Goal: Information Seeking & Learning: Learn about a topic

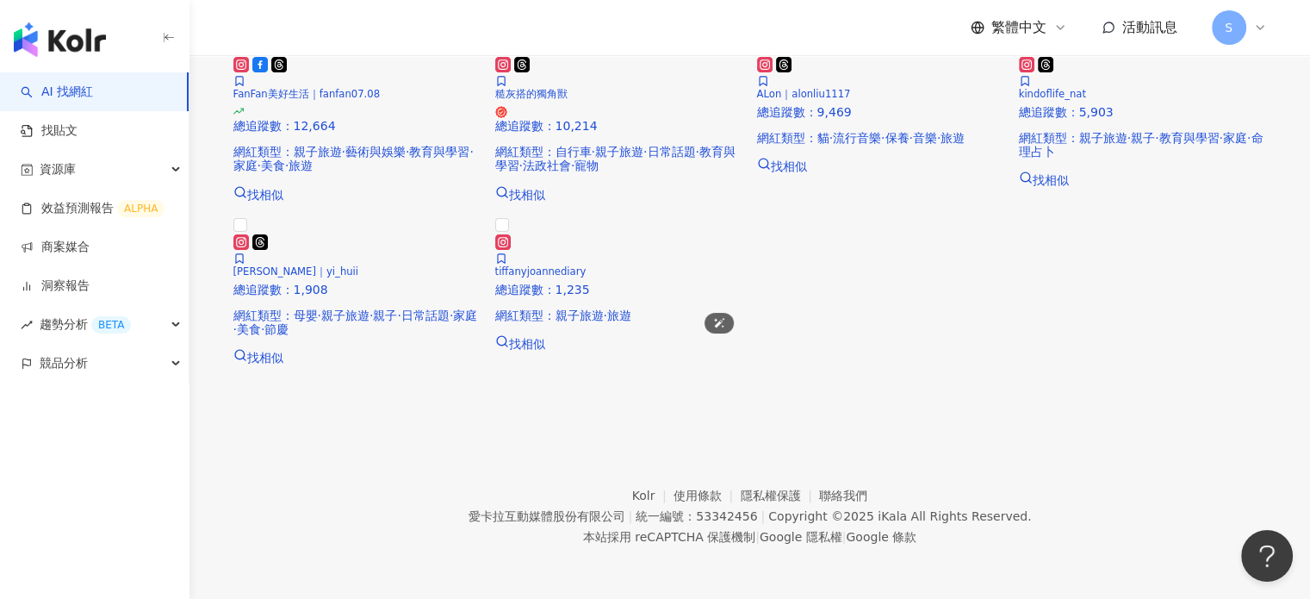
scroll to position [603, 0]
click at [272, 100] on span "FanFan美好生活｜fanfan07.08" at bounding box center [306, 94] width 147 height 12
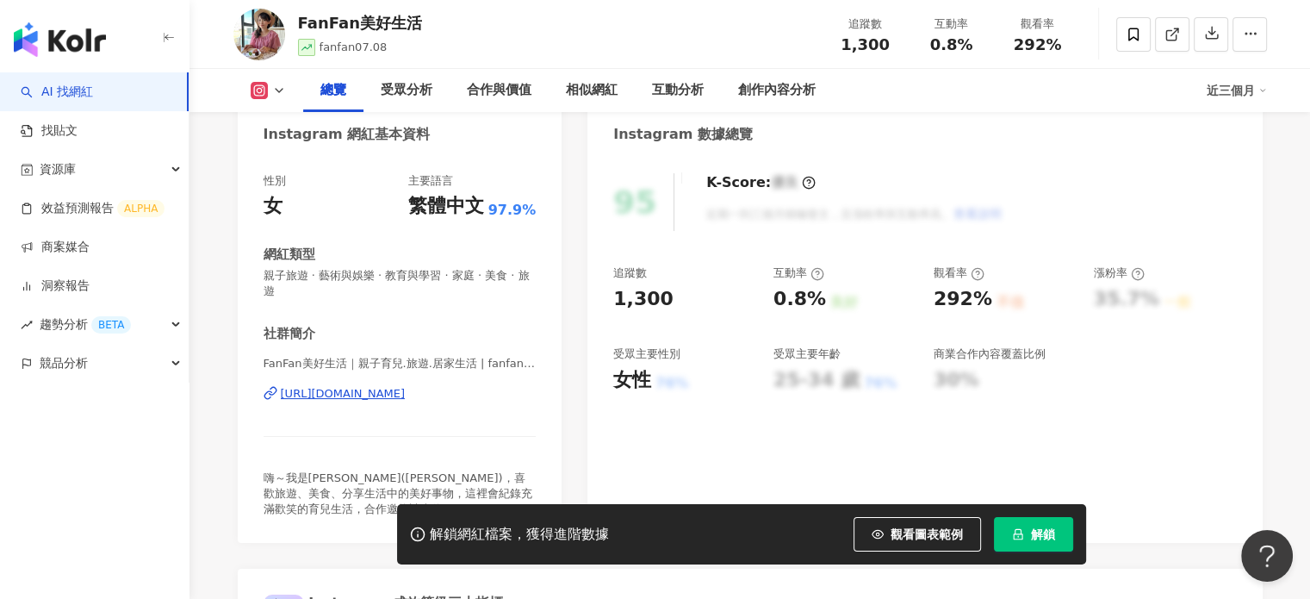
click at [370, 388] on div "[URL][DOMAIN_NAME]" at bounding box center [343, 394] width 125 height 16
click at [1040, 518] on button "解鎖" at bounding box center [1033, 534] width 79 height 34
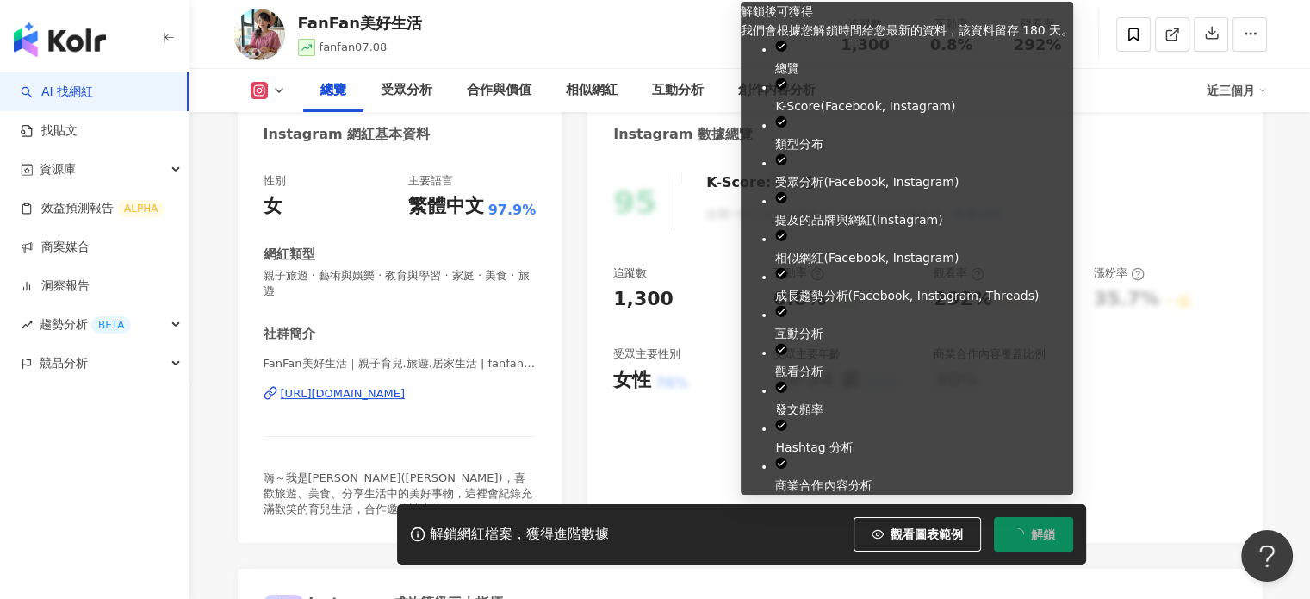
click at [1045, 537] on span "解鎖" at bounding box center [1043, 534] width 24 height 14
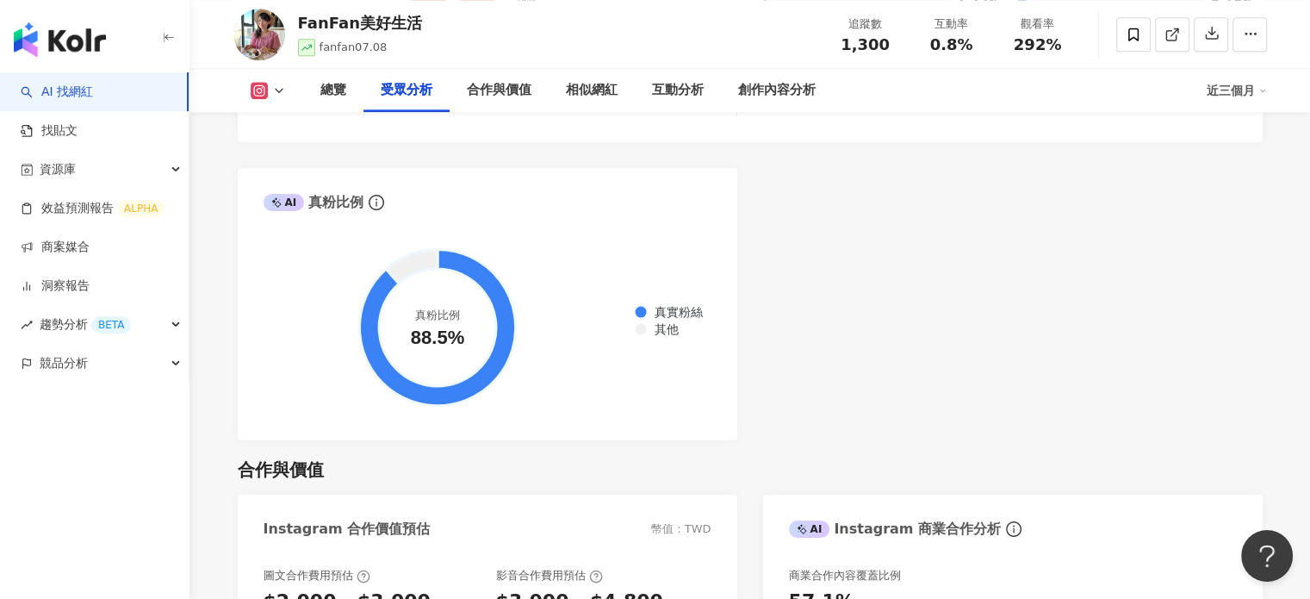
scroll to position [1761, 0]
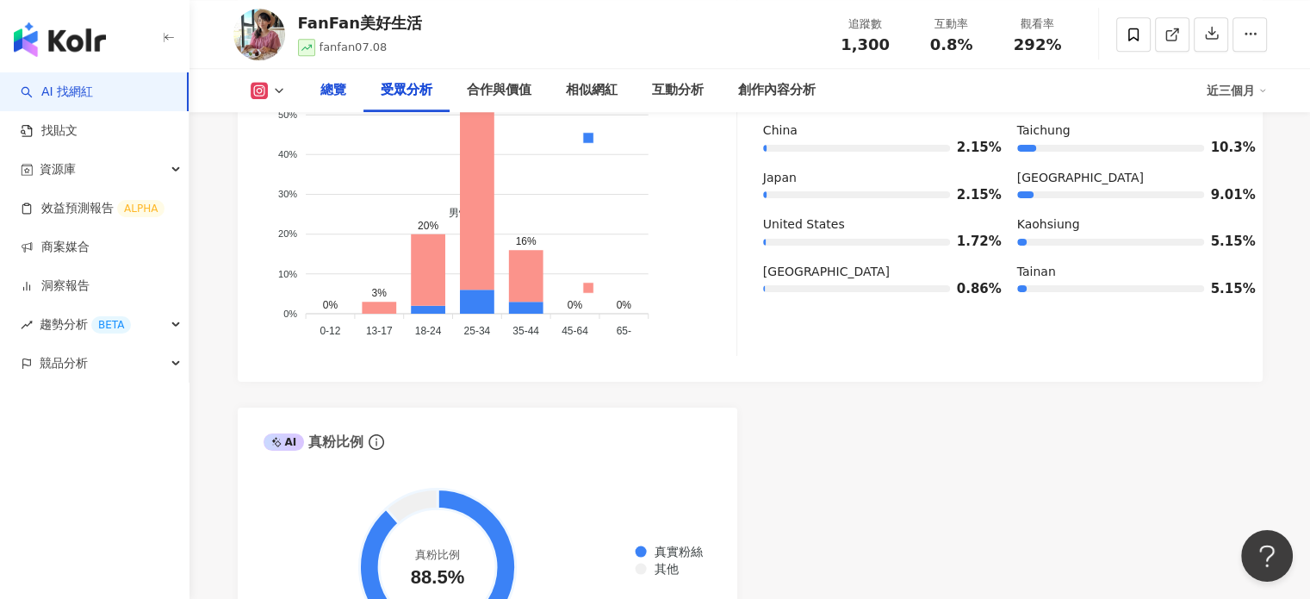
click at [338, 89] on div "總覽" at bounding box center [333, 90] width 26 height 21
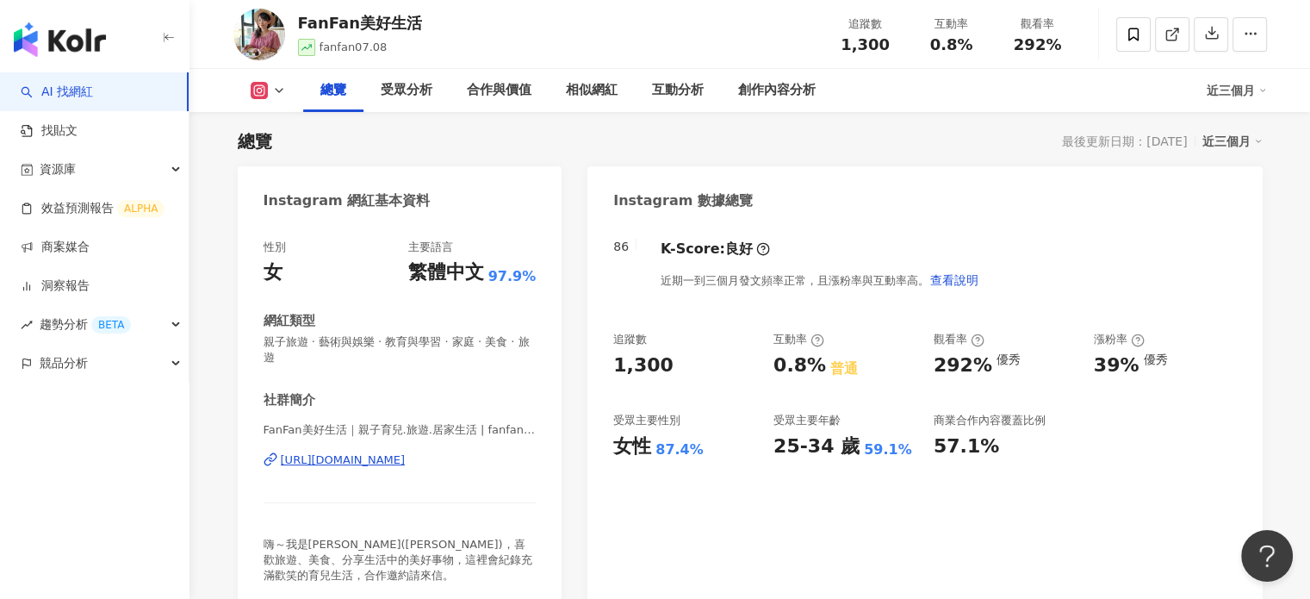
click at [406, 461] on div "[URL][DOMAIN_NAME]" at bounding box center [343, 460] width 125 height 16
click at [406, 466] on div "[URL][DOMAIN_NAME]" at bounding box center [343, 460] width 125 height 16
click at [276, 89] on polyline at bounding box center [279, 90] width 7 height 3
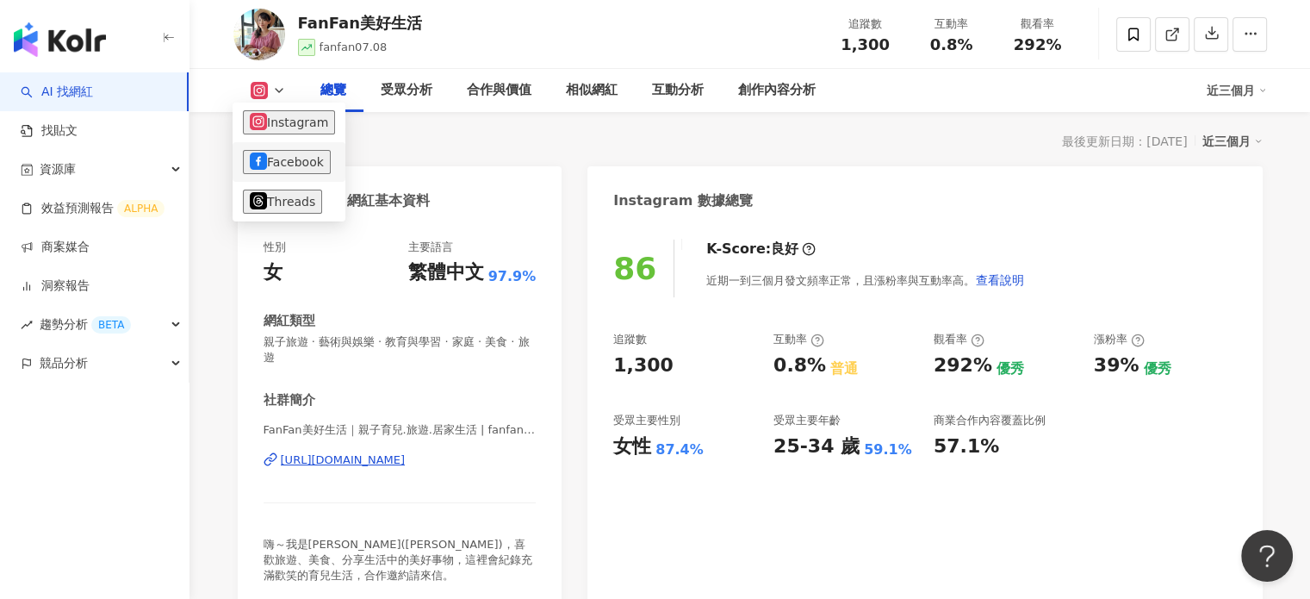
click at [283, 162] on button "Facebook" at bounding box center [287, 162] width 88 height 24
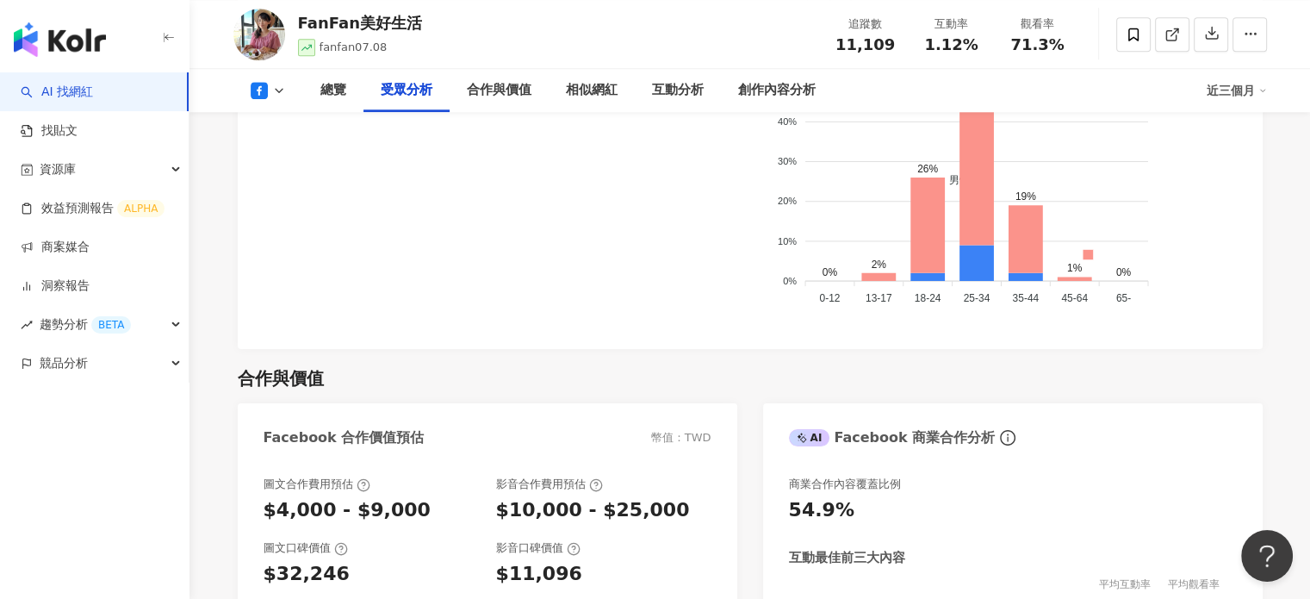
scroll to position [2001, 0]
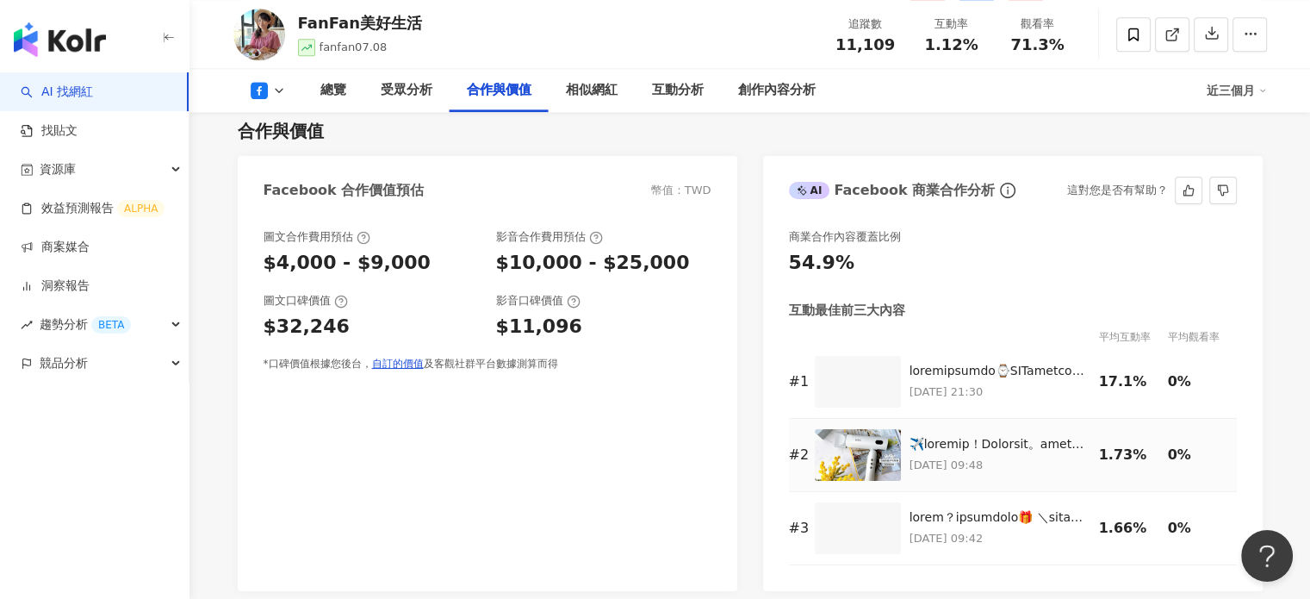
click at [855, 435] on img at bounding box center [858, 455] width 86 height 52
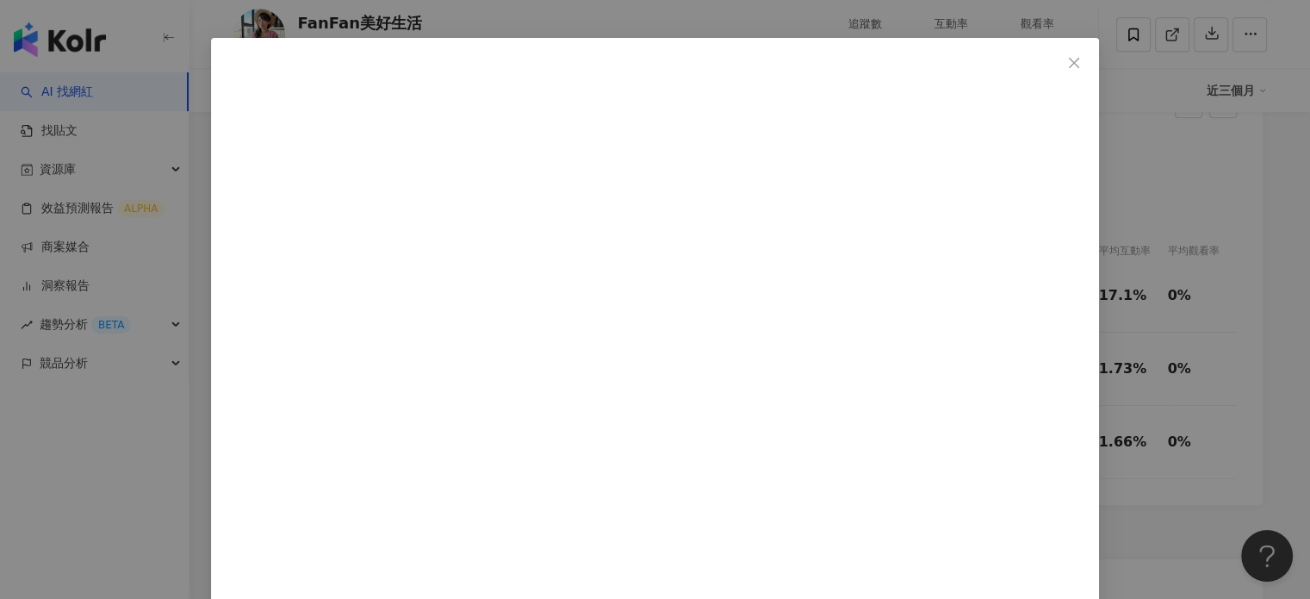
scroll to position [0, 0]
click at [1067, 61] on icon "close" at bounding box center [1074, 63] width 14 height 14
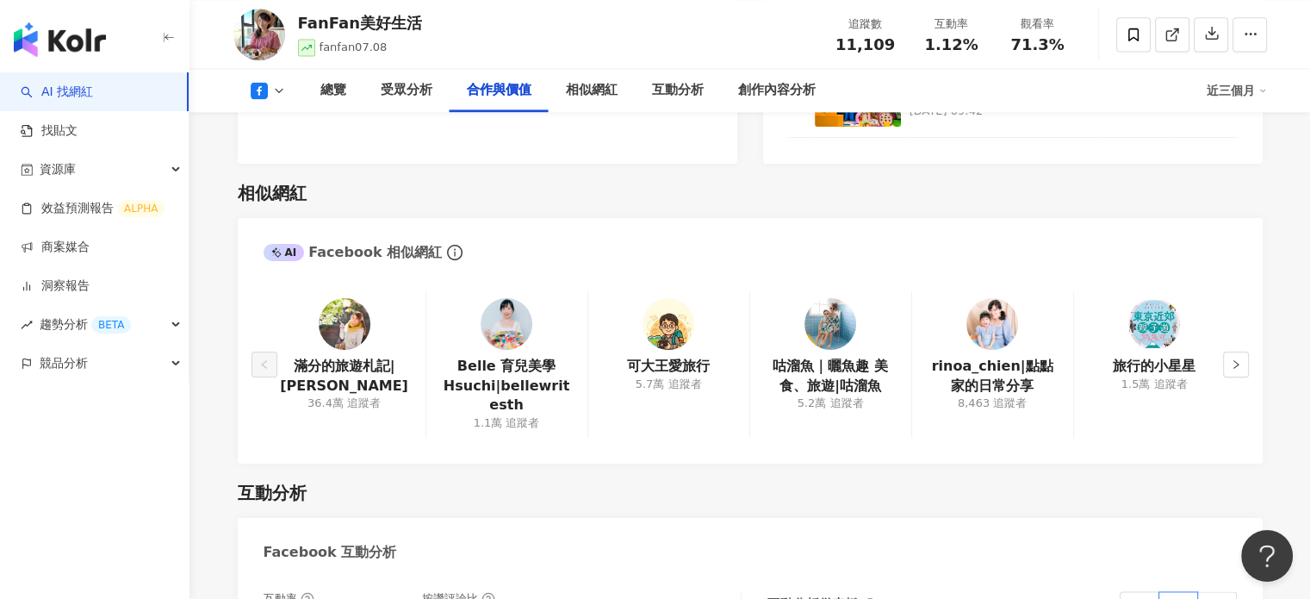
scroll to position [2518, 0]
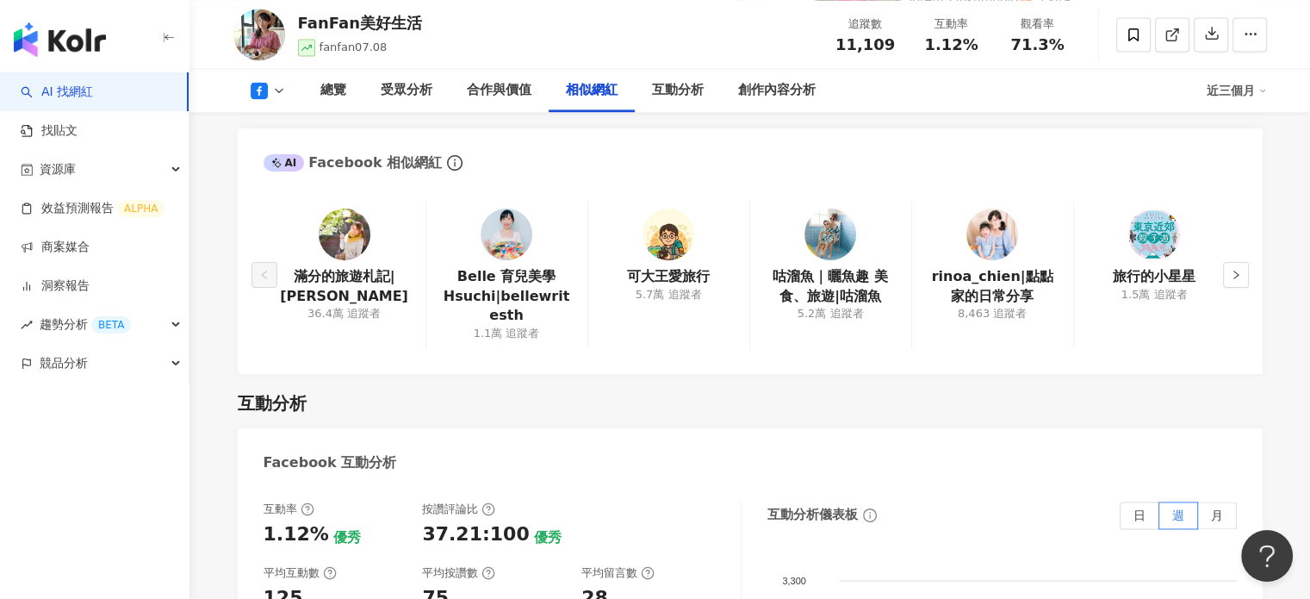
click at [504, 222] on img at bounding box center [507, 234] width 52 height 52
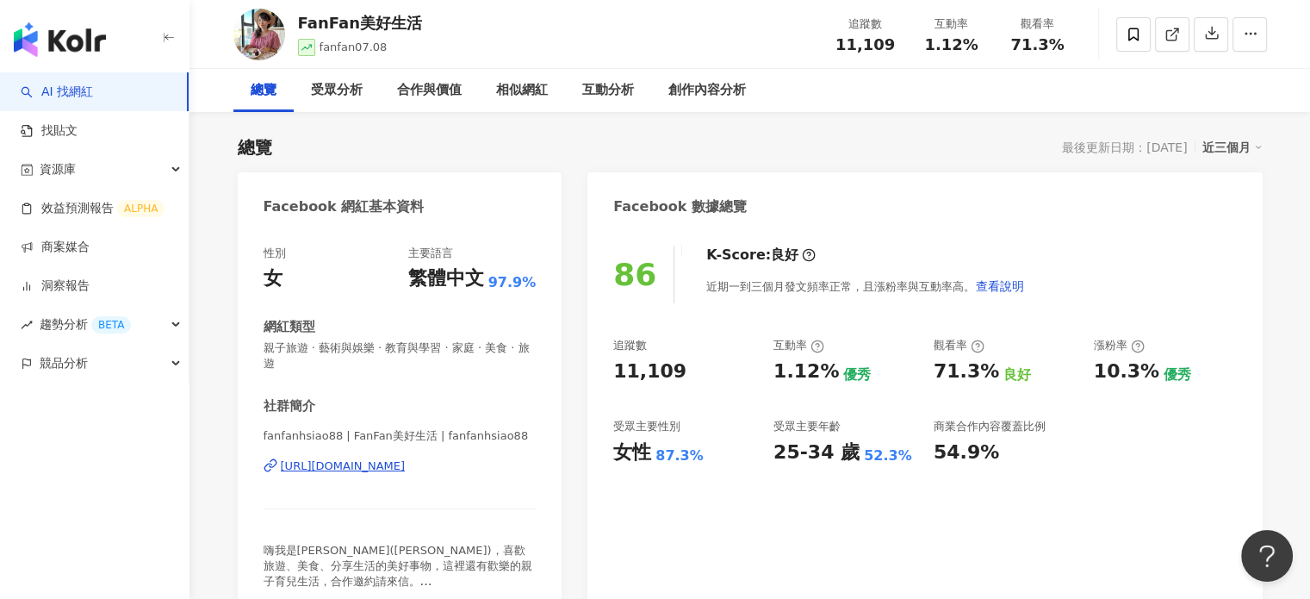
scroll to position [0, 0]
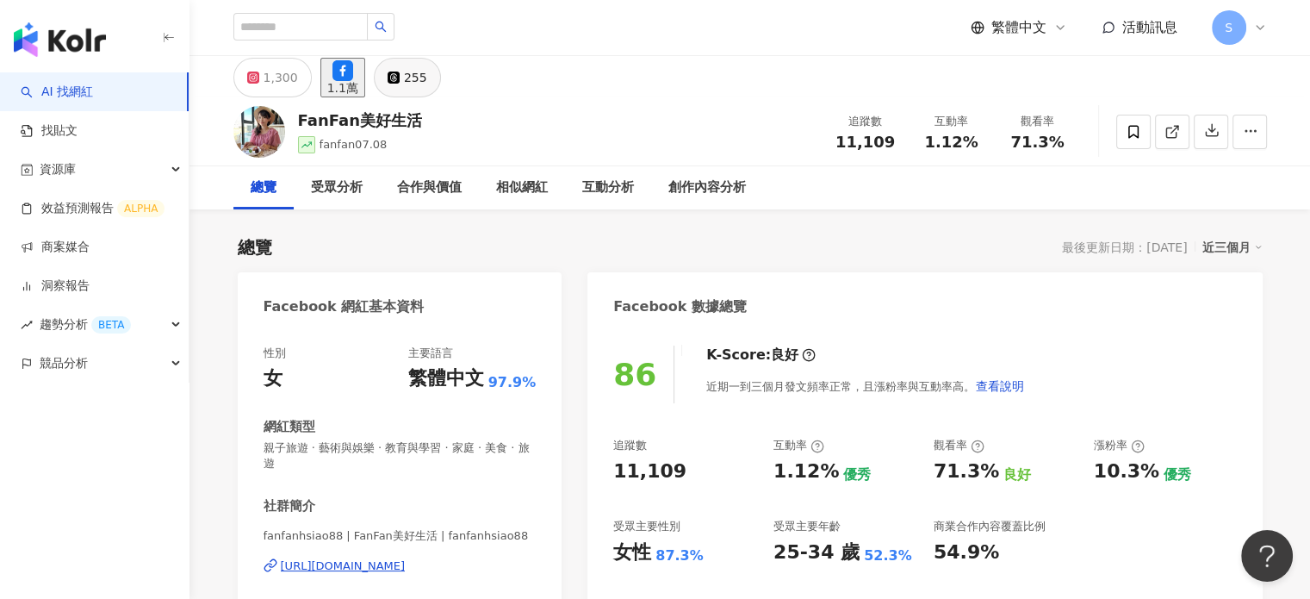
click at [427, 82] on div "255" at bounding box center [415, 77] width 23 height 24
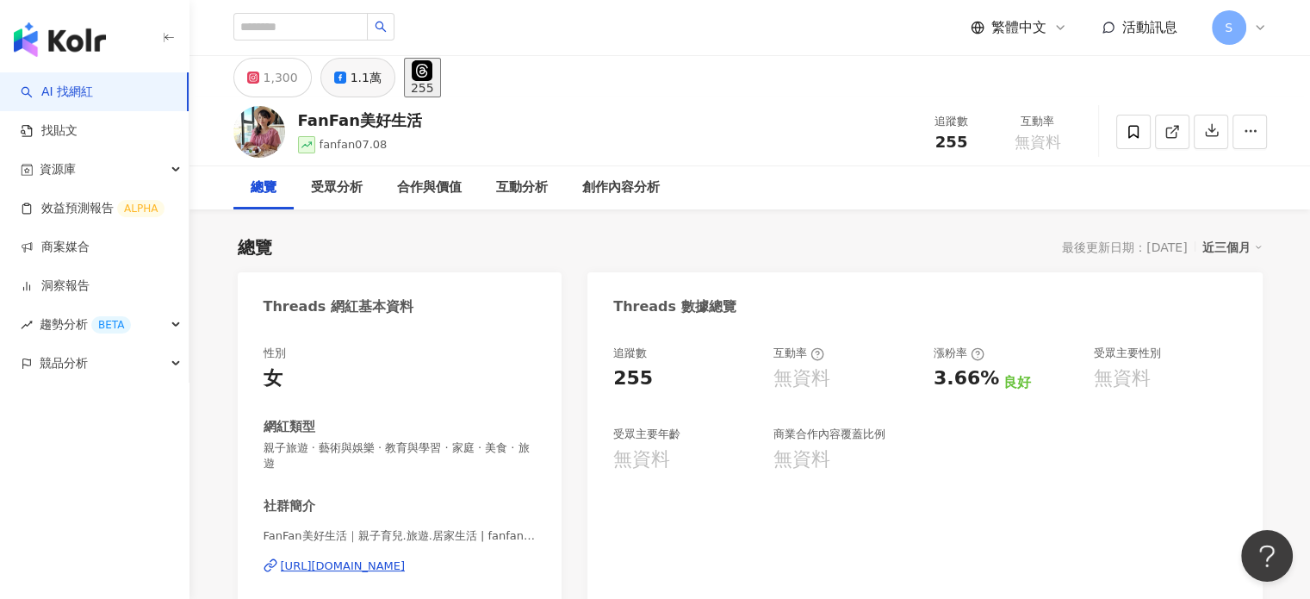
click at [362, 72] on div "1.1萬" at bounding box center [366, 77] width 31 height 24
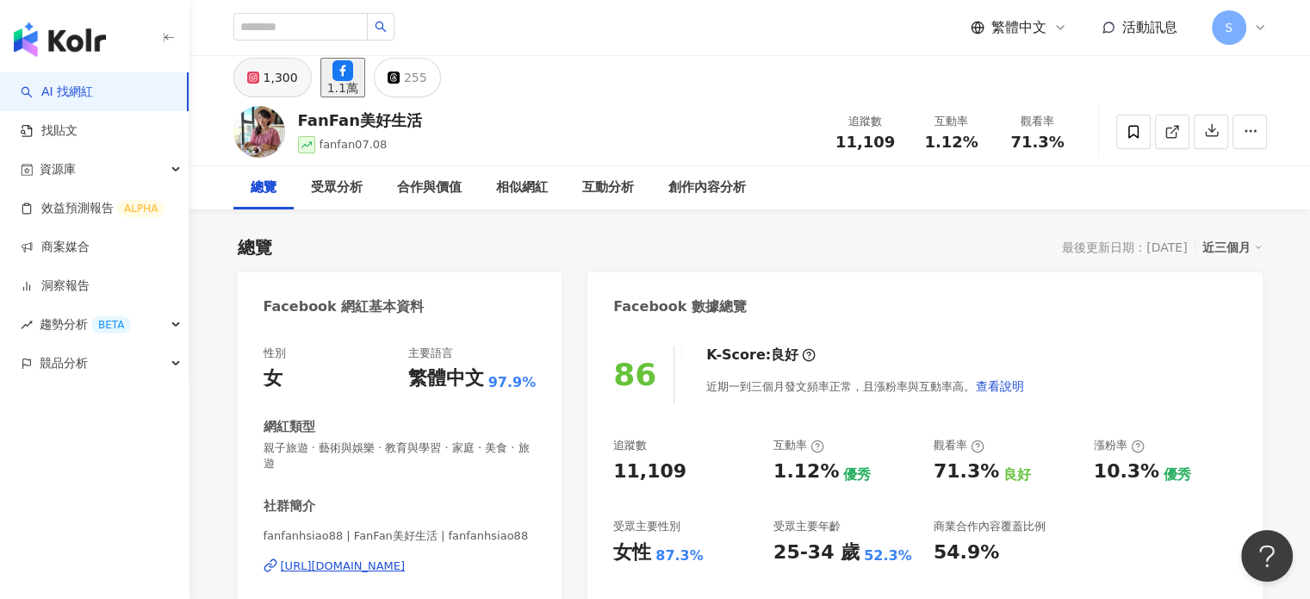
click at [255, 80] on icon at bounding box center [253, 77] width 6 height 6
click at [255, 78] on icon at bounding box center [253, 77] width 6 height 6
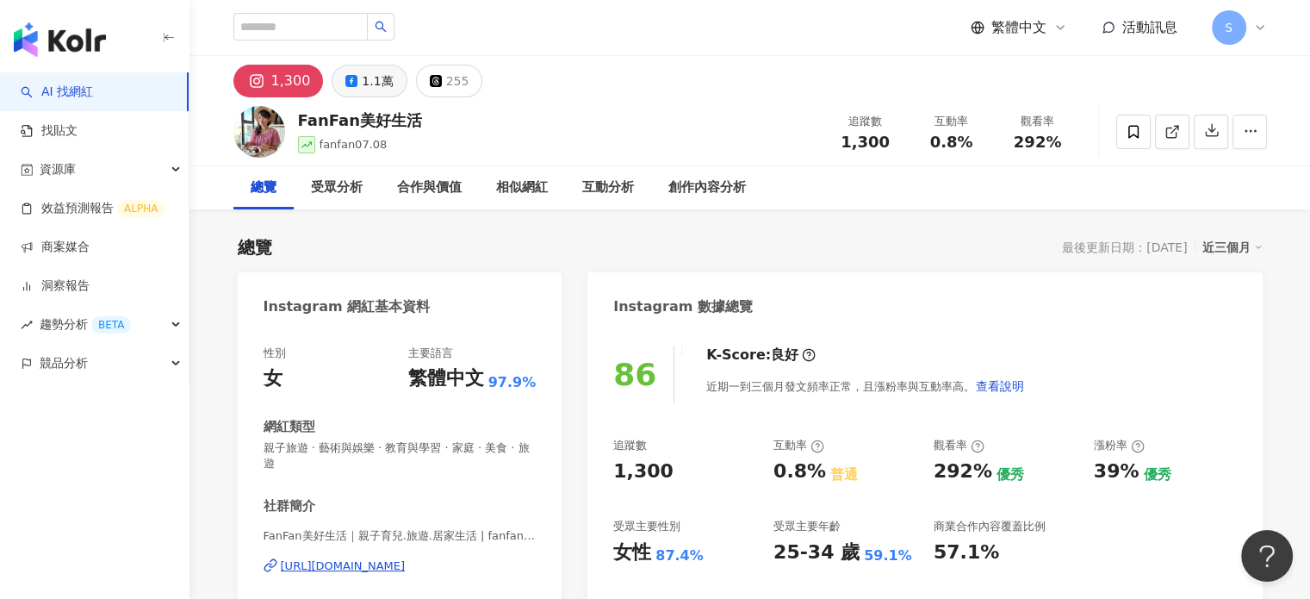
click at [366, 83] on div "1.1萬" at bounding box center [377, 81] width 31 height 24
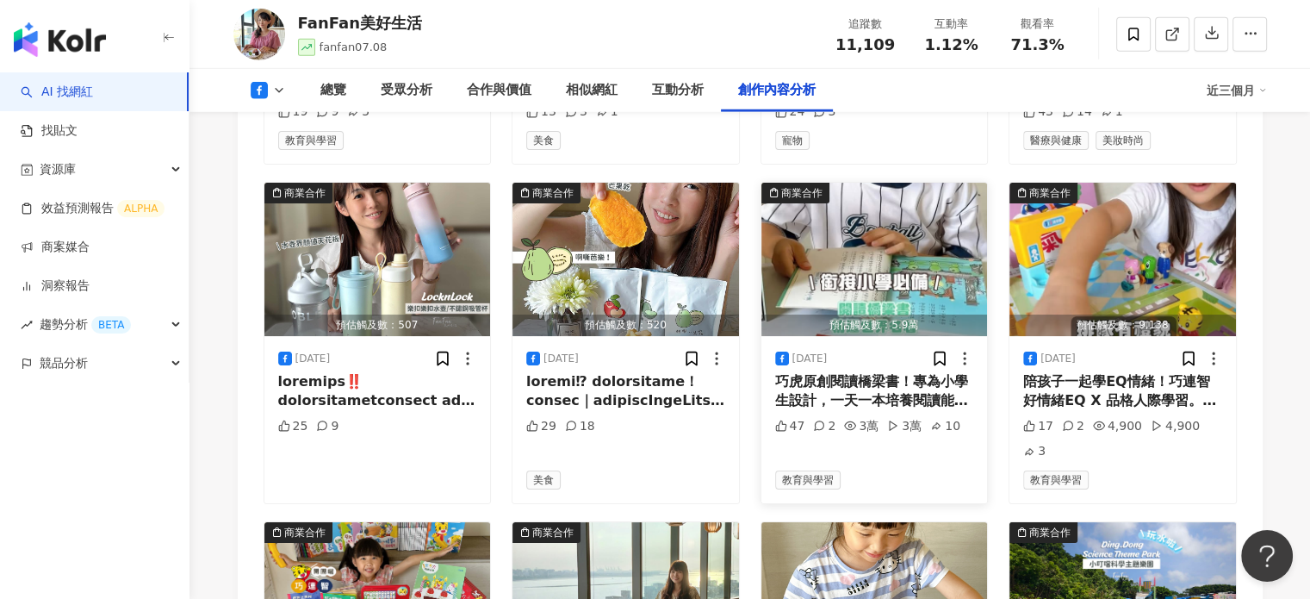
scroll to position [5082, 0]
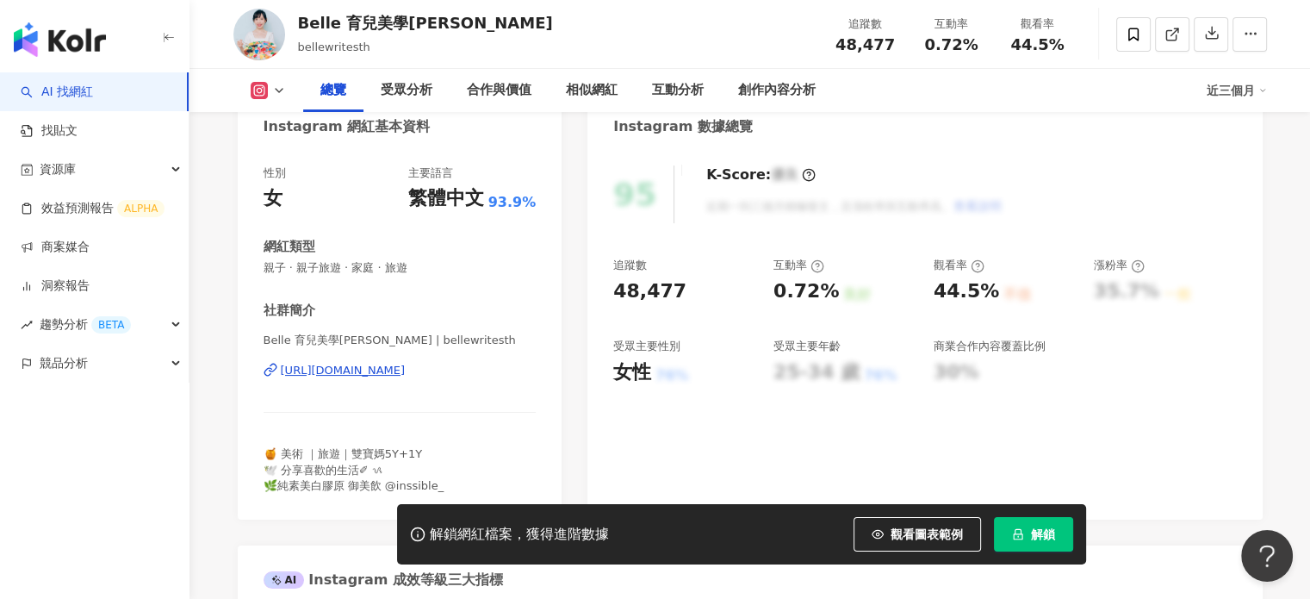
scroll to position [172, 0]
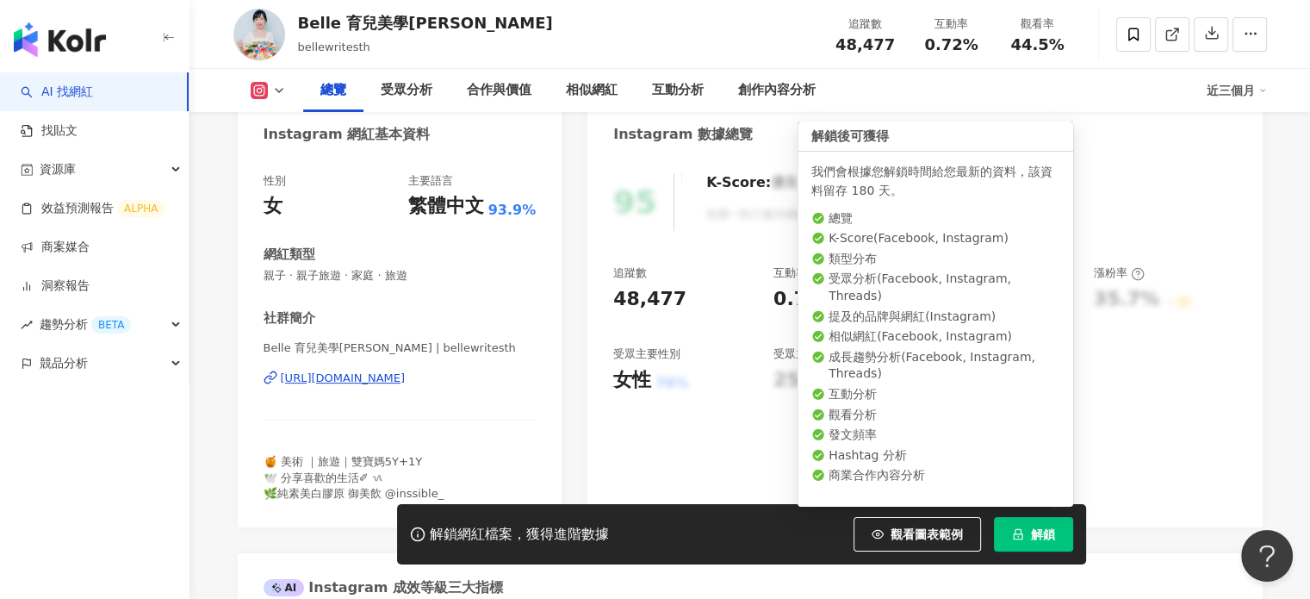
click at [1043, 531] on span "解鎖" at bounding box center [1043, 534] width 24 height 14
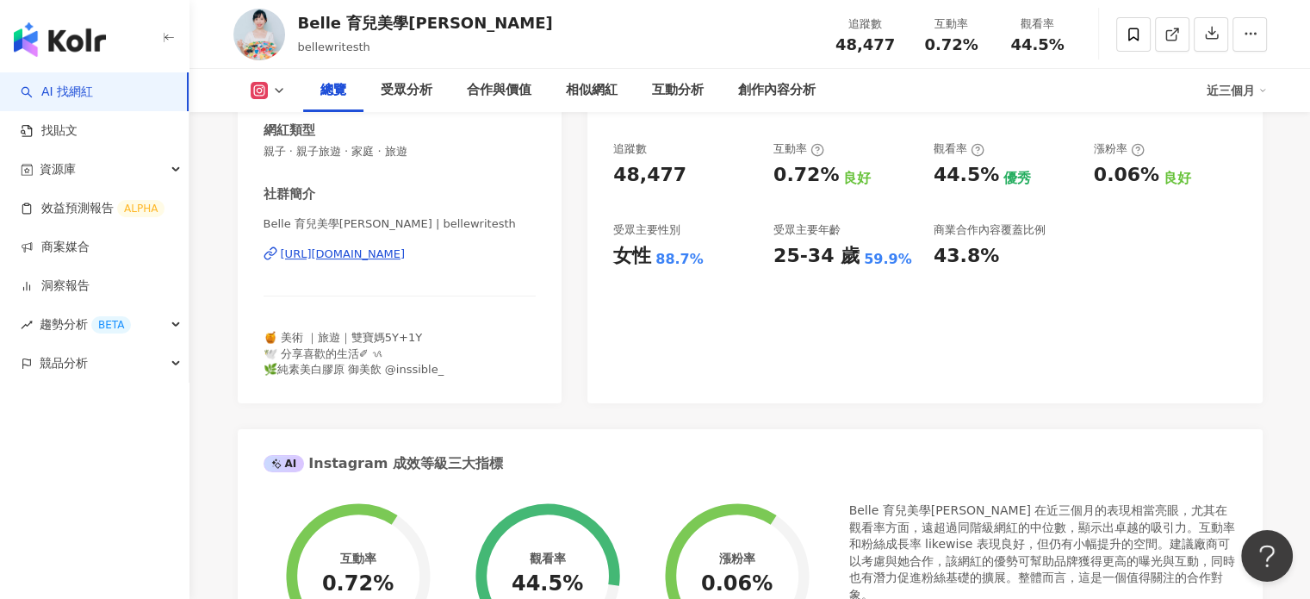
scroll to position [172, 0]
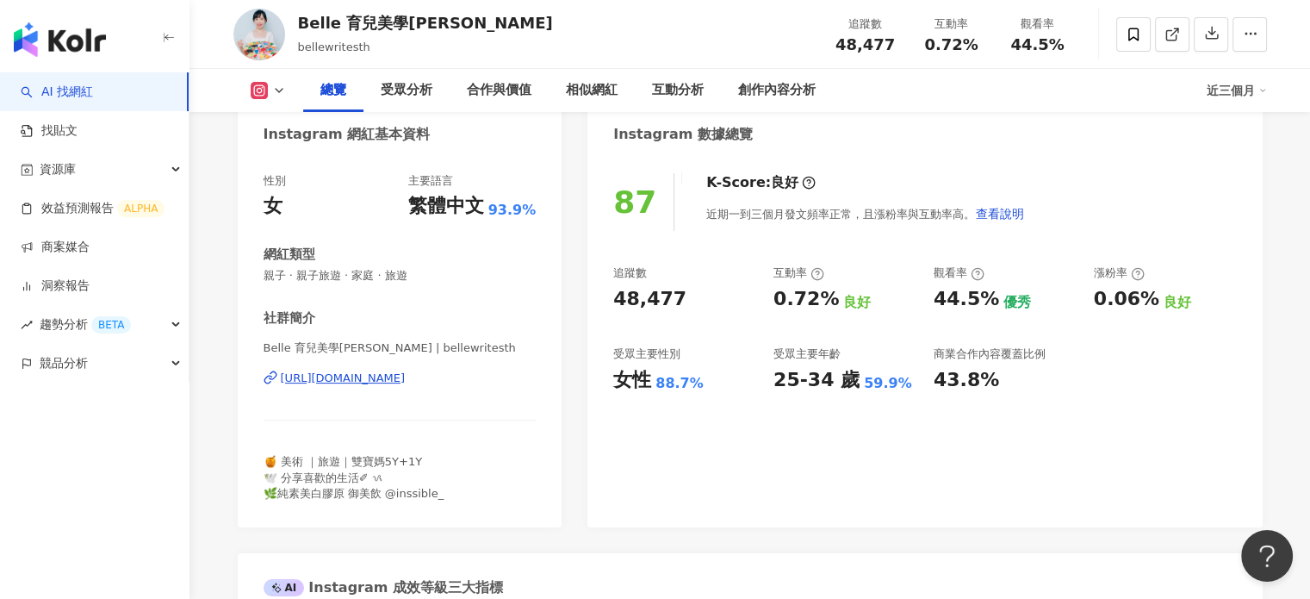
click at [406, 378] on div "https://www.instagram.com/bellewritesth/" at bounding box center [343, 378] width 125 height 16
drag, startPoint x: 472, startPoint y: 22, endPoint x: 286, endPoint y: 19, distance: 186.1
click at [286, 19] on div "Belle 育兒美學Hsuchi bellewritesth 追蹤數 48,477 互動率 0.72% 觀看率 44.5%" at bounding box center [750, 34] width 1102 height 68
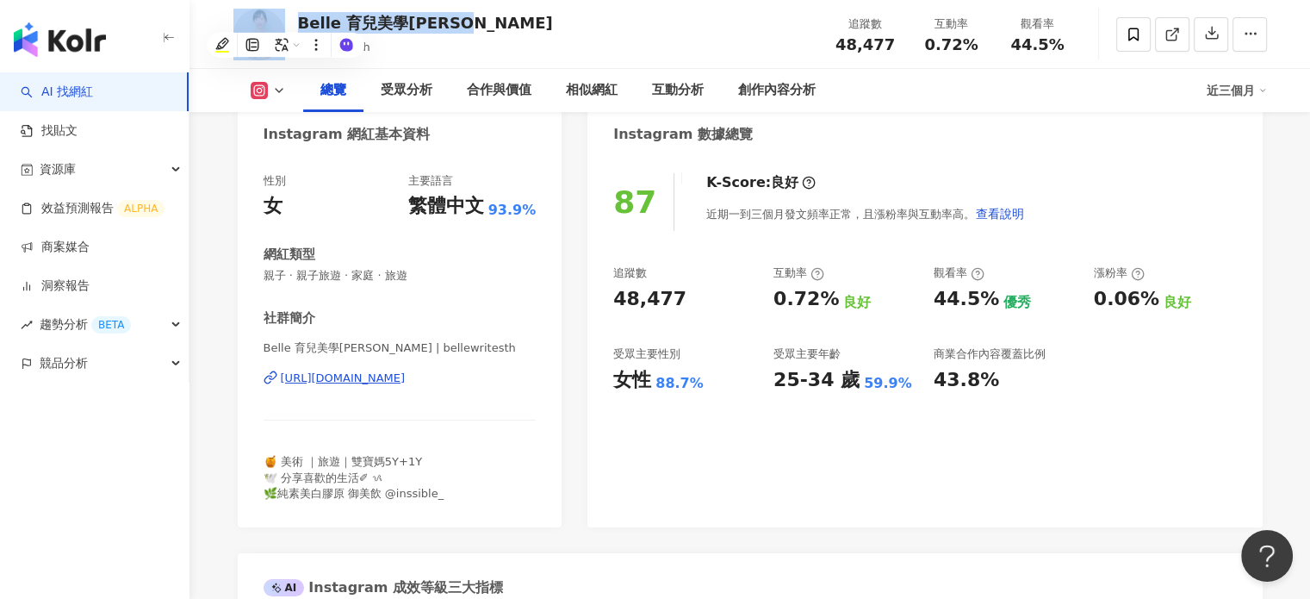
copy div "Belle 育兒美學Hsuchi"
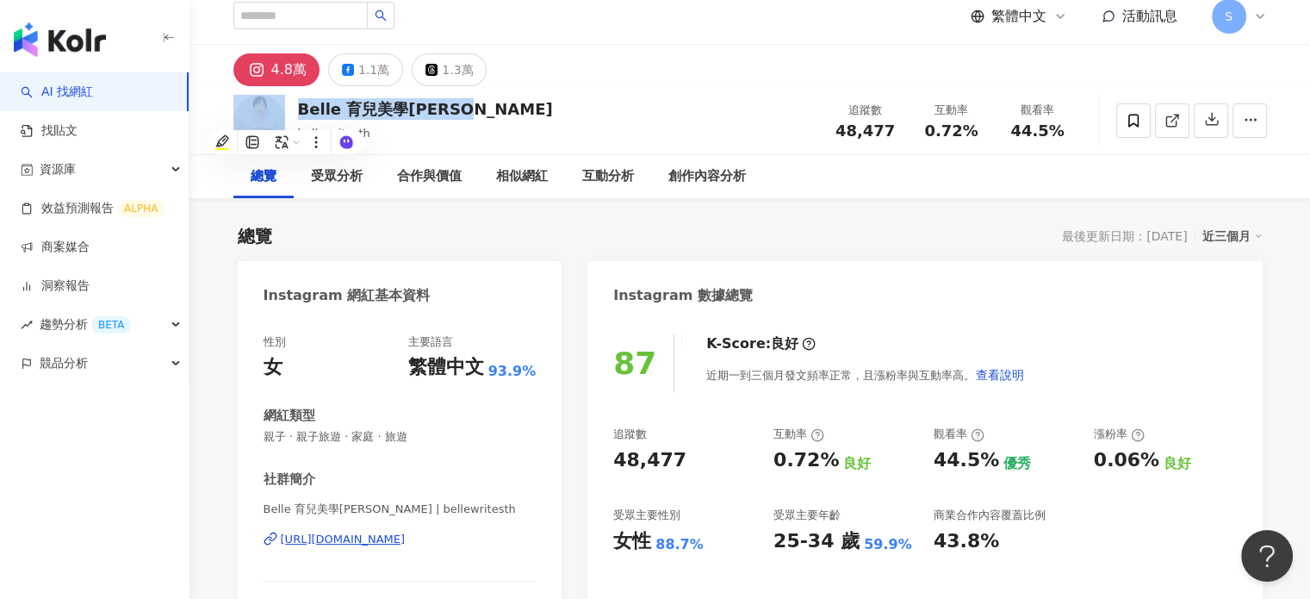
scroll to position [0, 0]
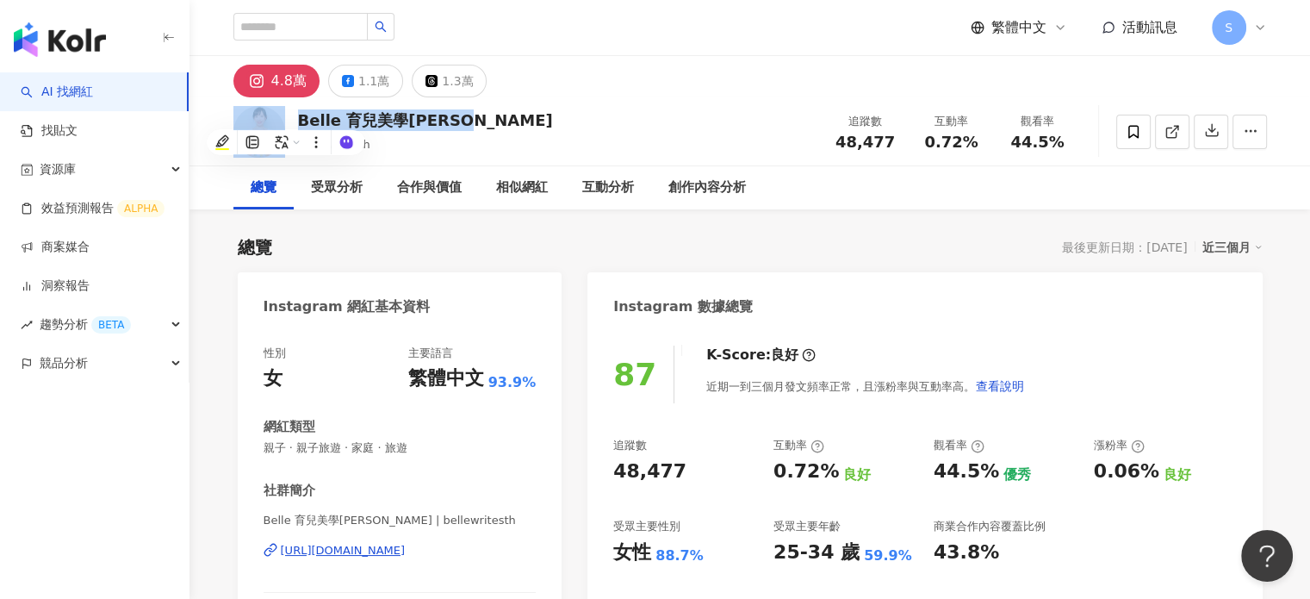
click at [557, 99] on div "Belle 育兒美學Hsuchi bellewritesth 追蹤數 48,477 互動率 0.72% 觀看率 44.5%" at bounding box center [750, 131] width 1102 height 68
click at [77, 95] on link "AI 找網紅" at bounding box center [57, 92] width 72 height 17
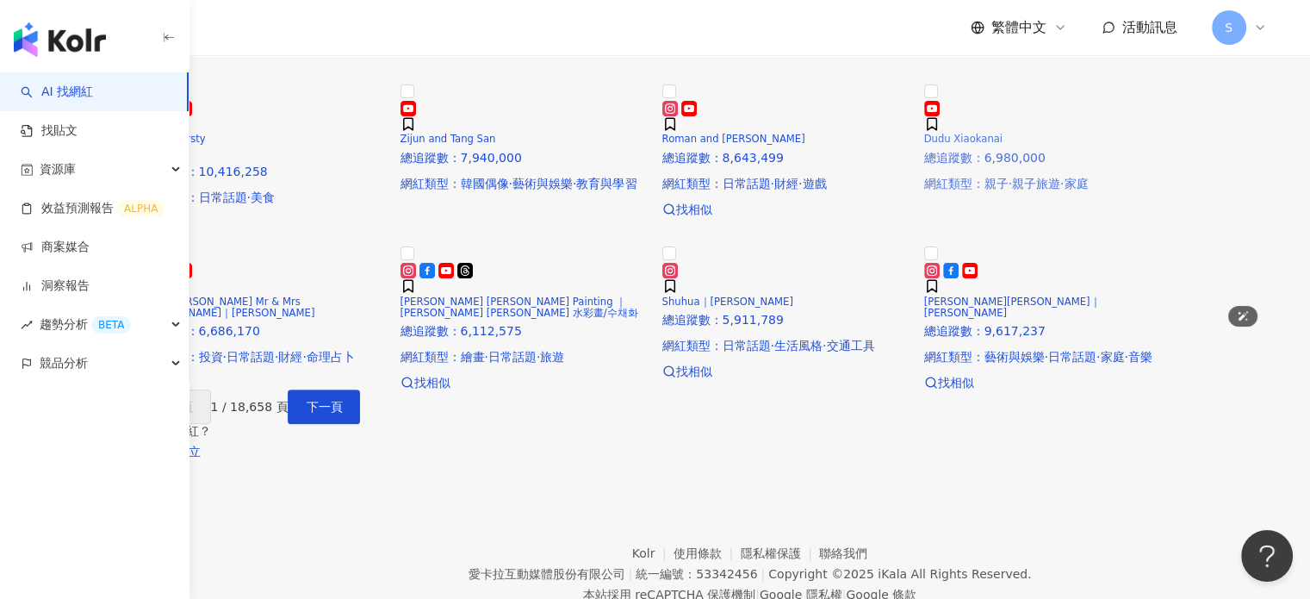
scroll to position [517, 0]
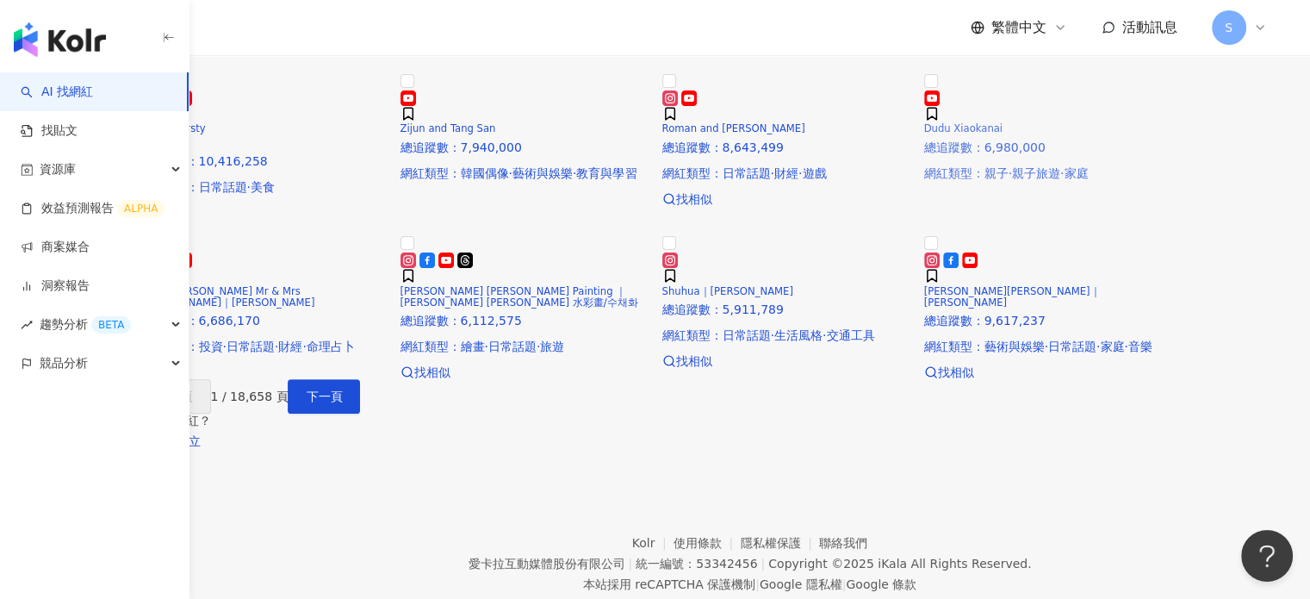
click at [1003, 134] on span "Dudu Xiaokanai" at bounding box center [963, 128] width 78 height 12
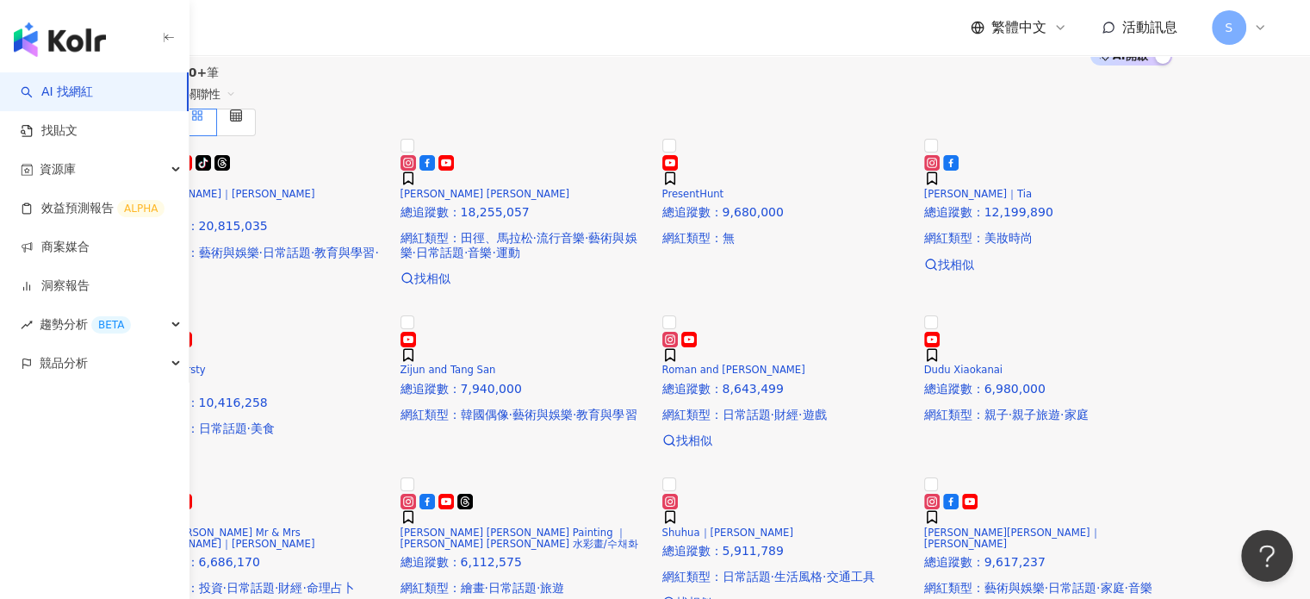
scroll to position [0, 0]
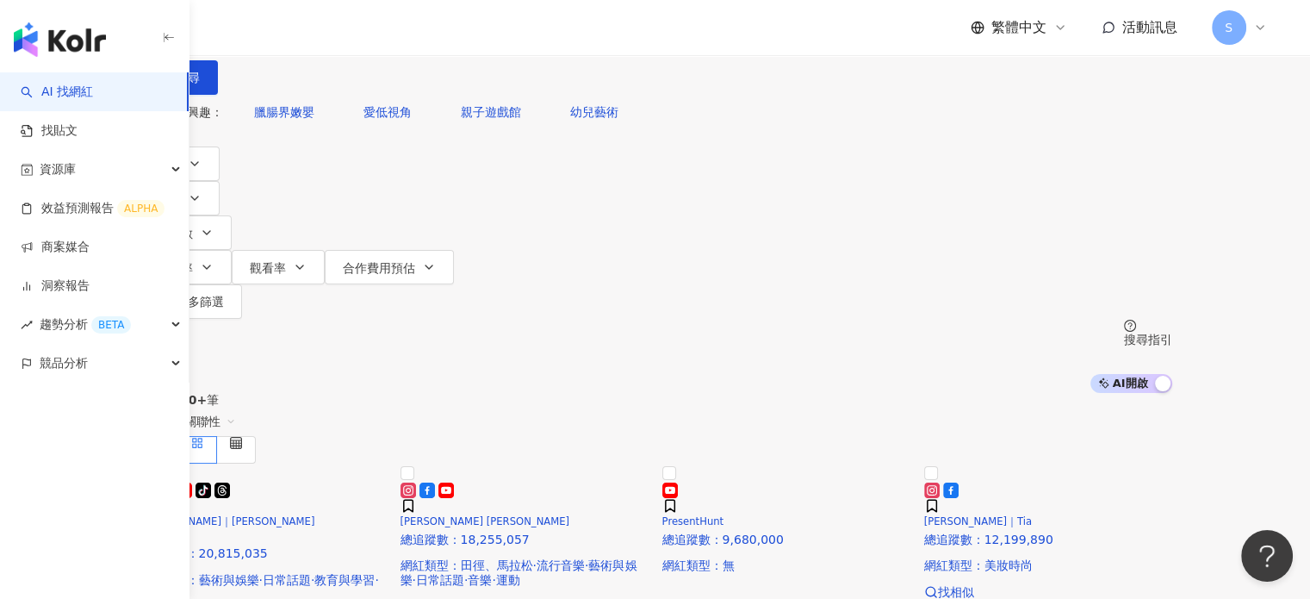
click at [1172, 332] on div "搜尋指引" at bounding box center [1148, 339] width 48 height 14
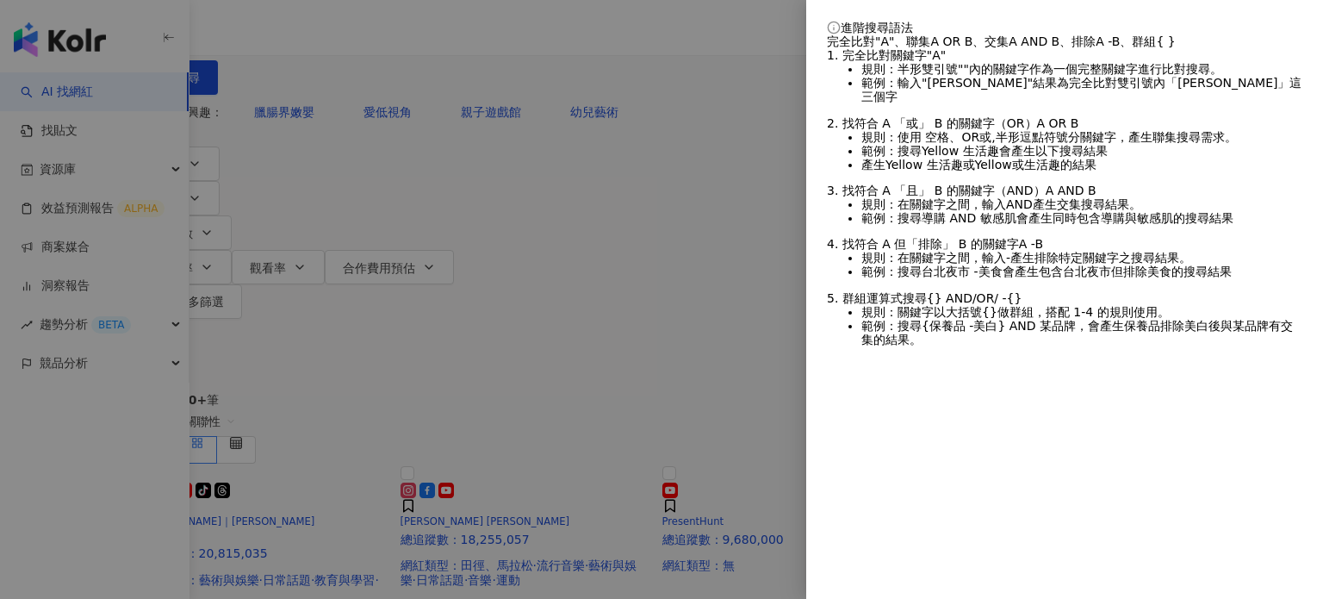
click at [545, 96] on div at bounding box center [661, 299] width 1323 height 599
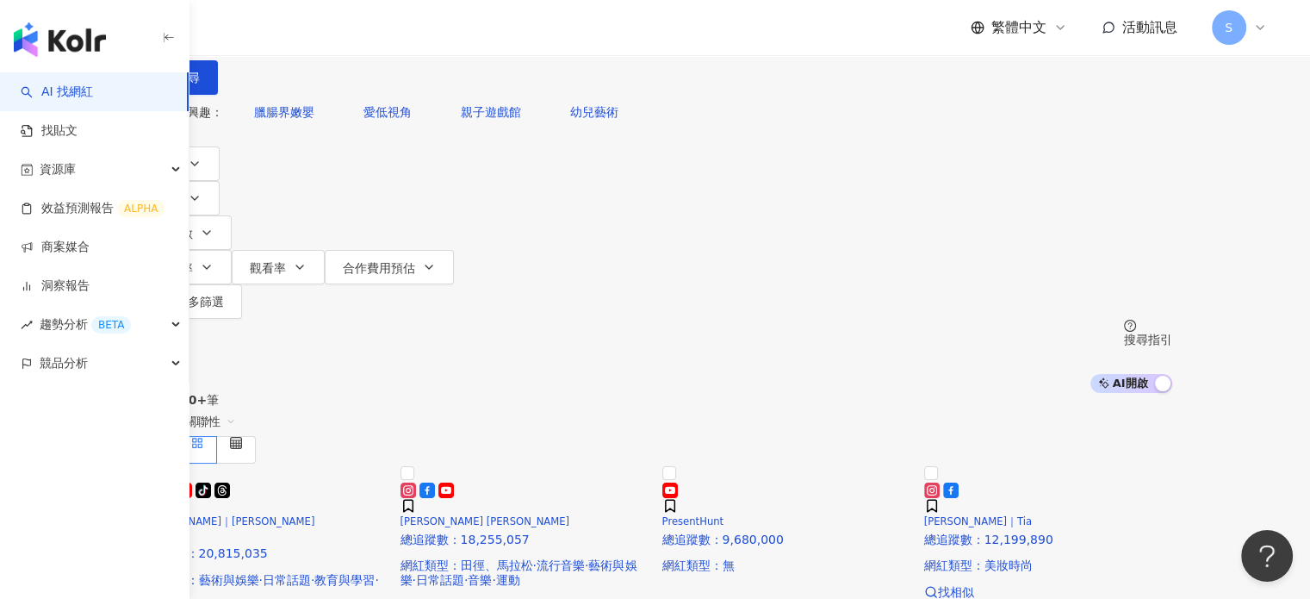
click at [389, 33] on input "search" at bounding box center [320, 16] width 140 height 33
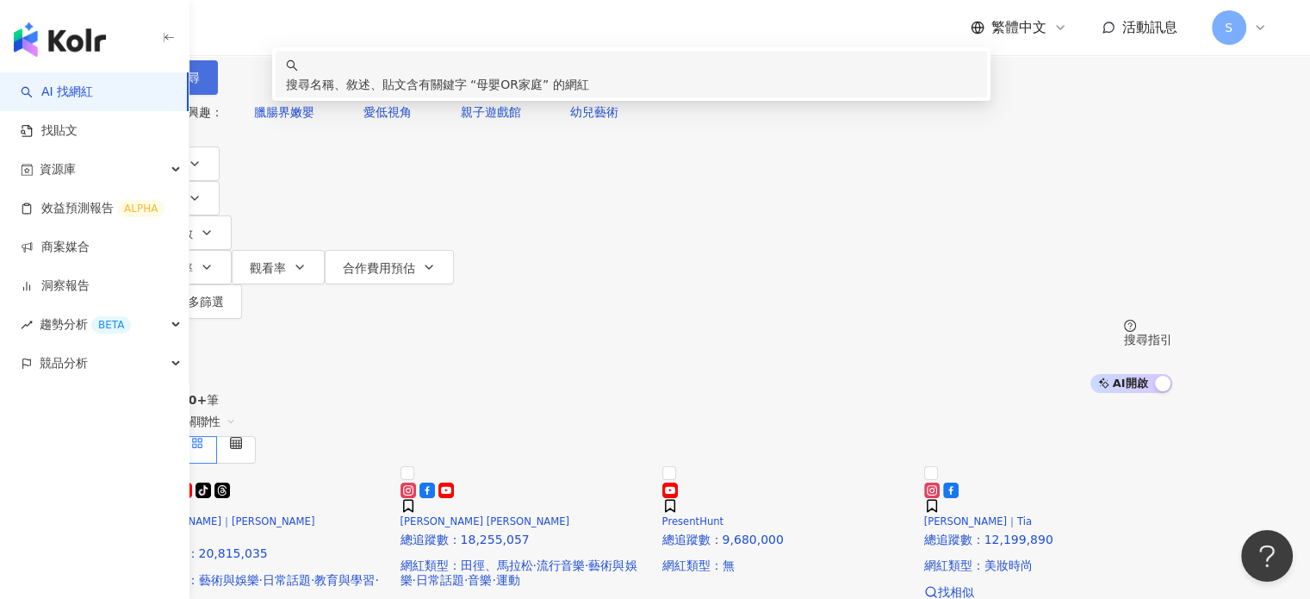
click at [218, 95] on button "搜尋" at bounding box center [178, 77] width 79 height 34
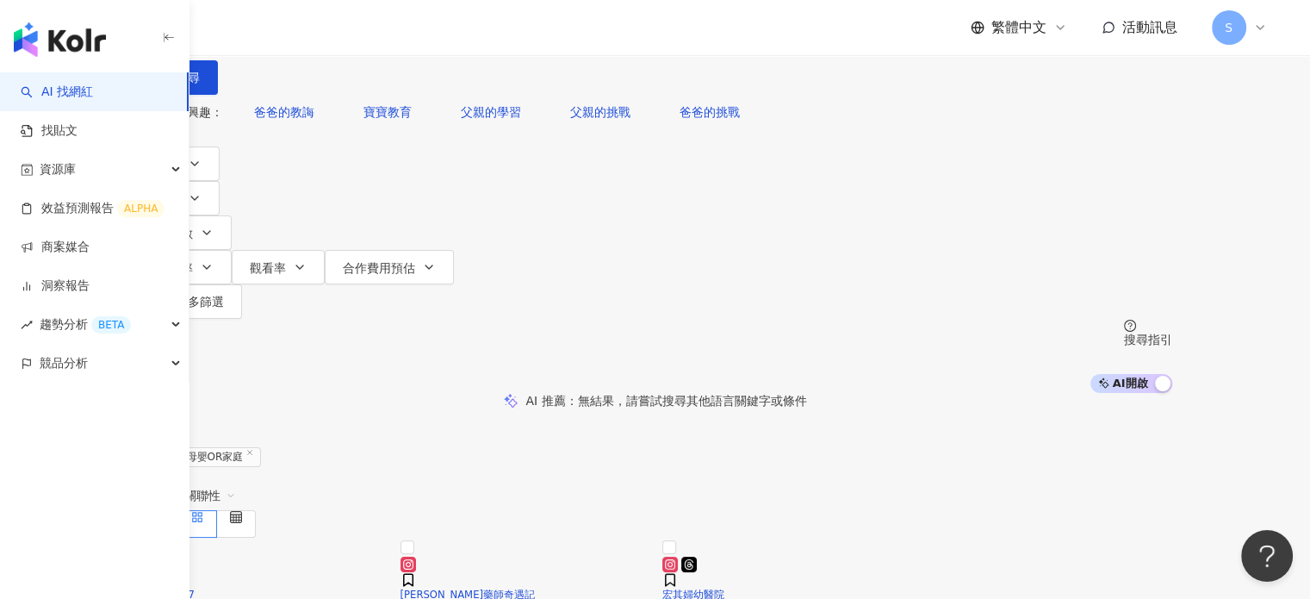
click at [389, 33] on input "******" at bounding box center [320, 16] width 140 height 33
click at [169, 84] on icon "button" at bounding box center [163, 77] width 12 height 12
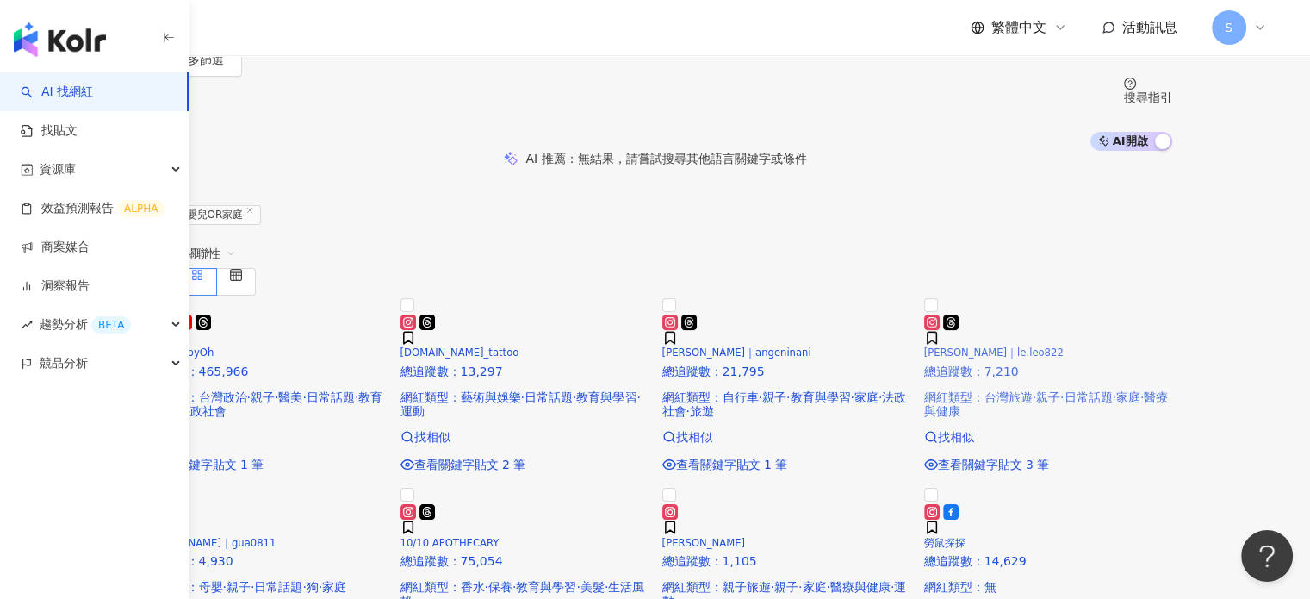
scroll to position [258, 0]
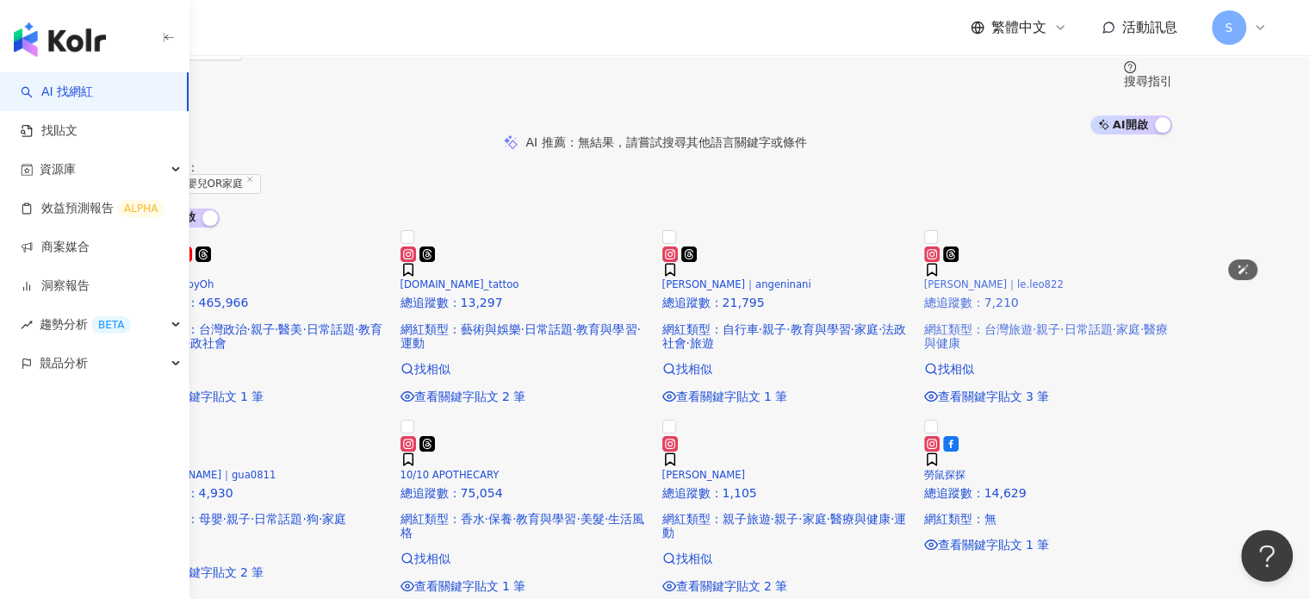
click at [924, 241] on img at bounding box center [924, 241] width 0 height 0
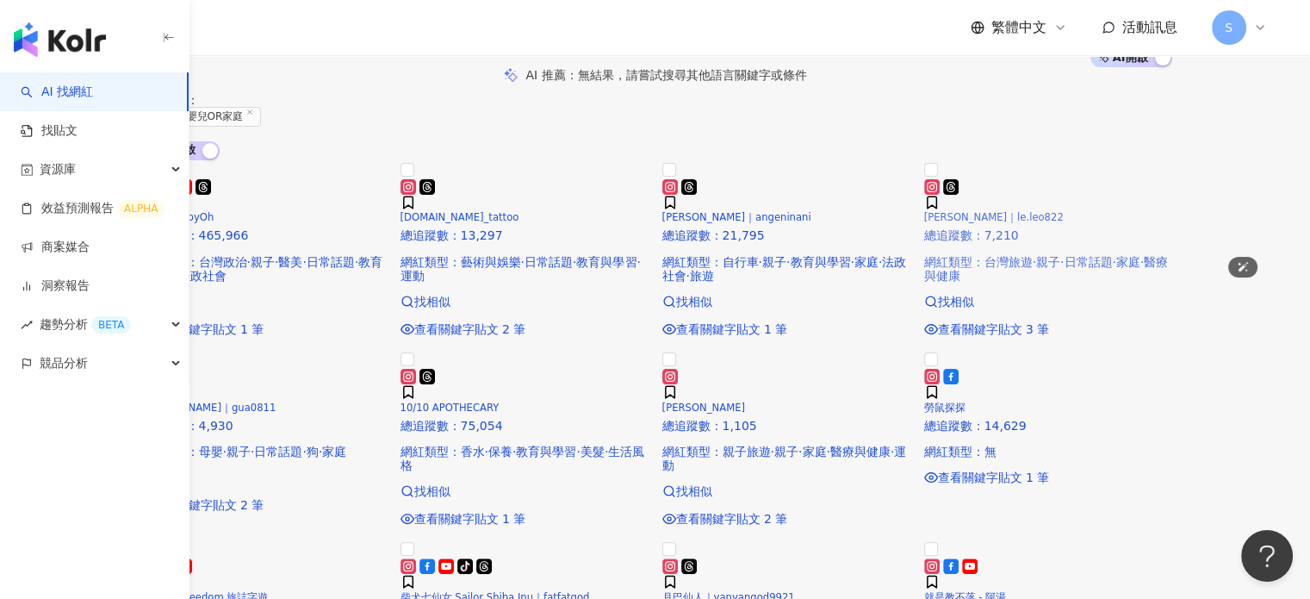
scroll to position [345, 0]
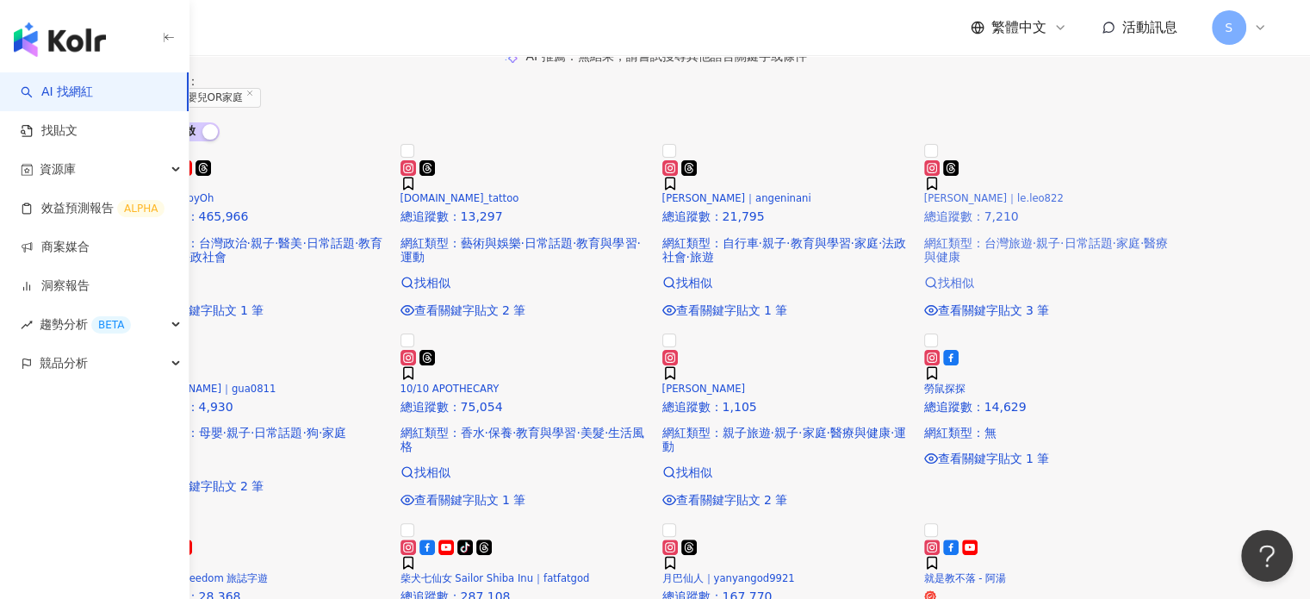
click at [974, 289] on span "找相似" at bounding box center [956, 283] width 36 height 14
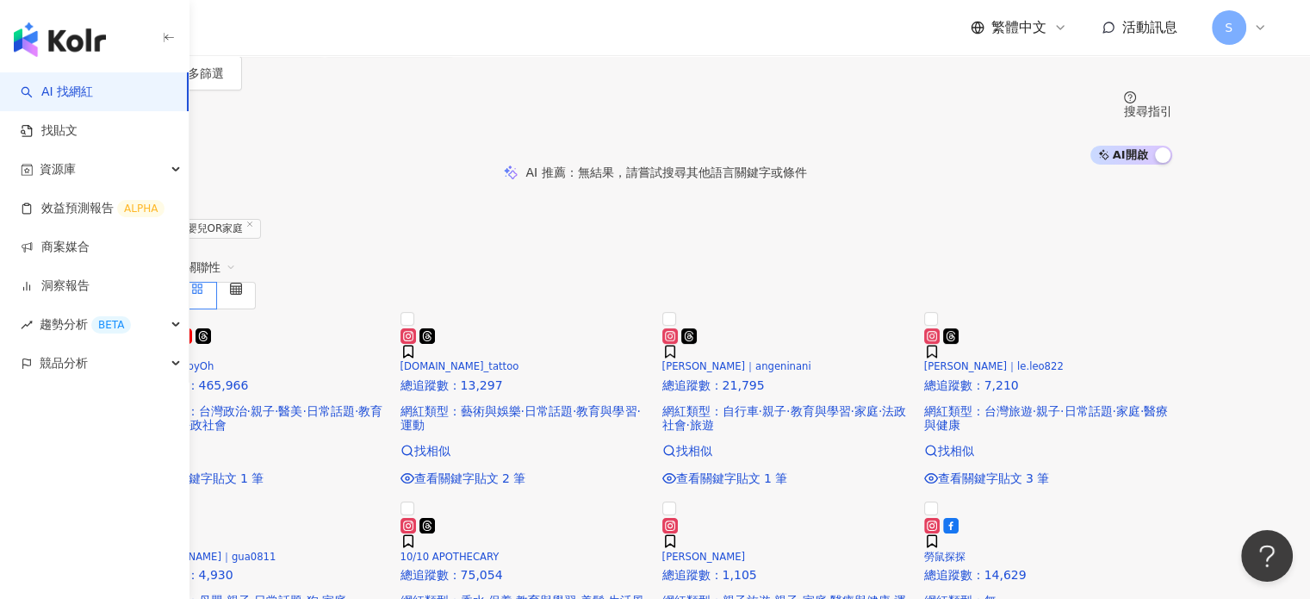
scroll to position [0, 0]
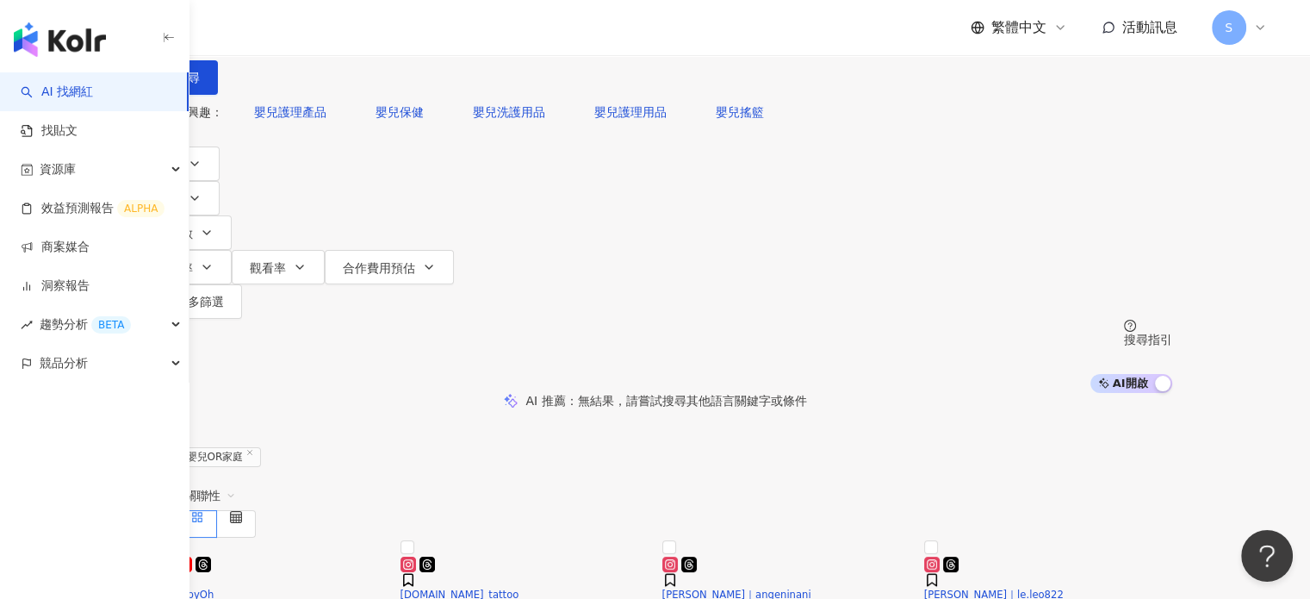
click at [389, 33] on input "******" at bounding box center [320, 16] width 140 height 33
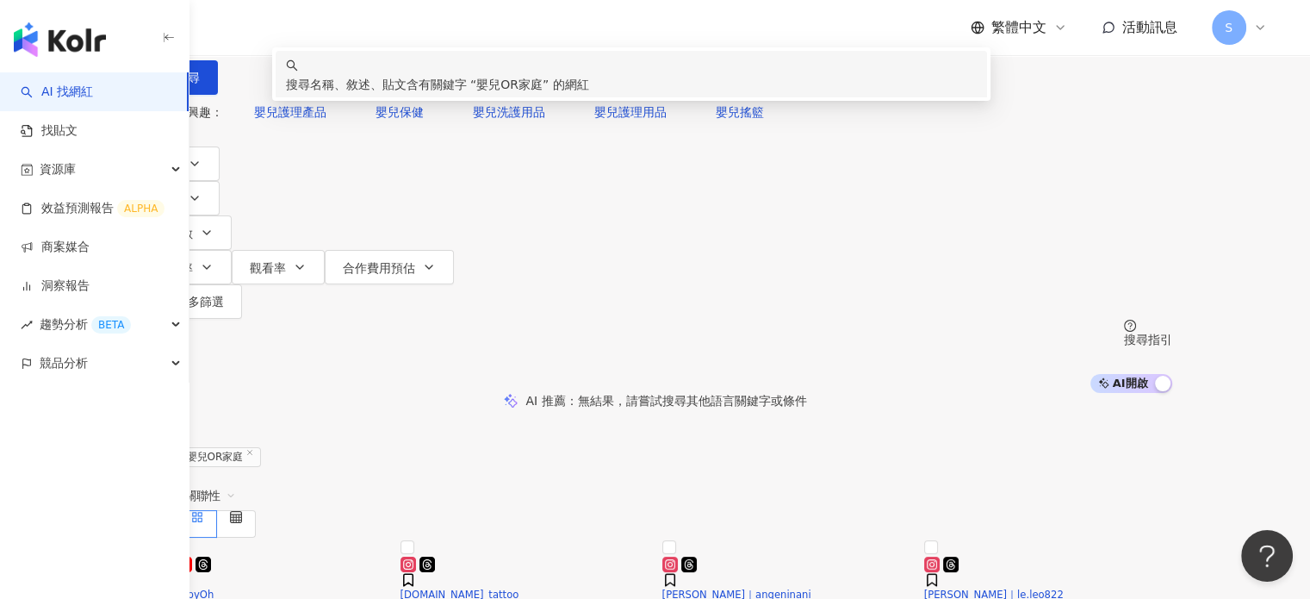
click at [389, 33] on input "******" at bounding box center [320, 16] width 140 height 33
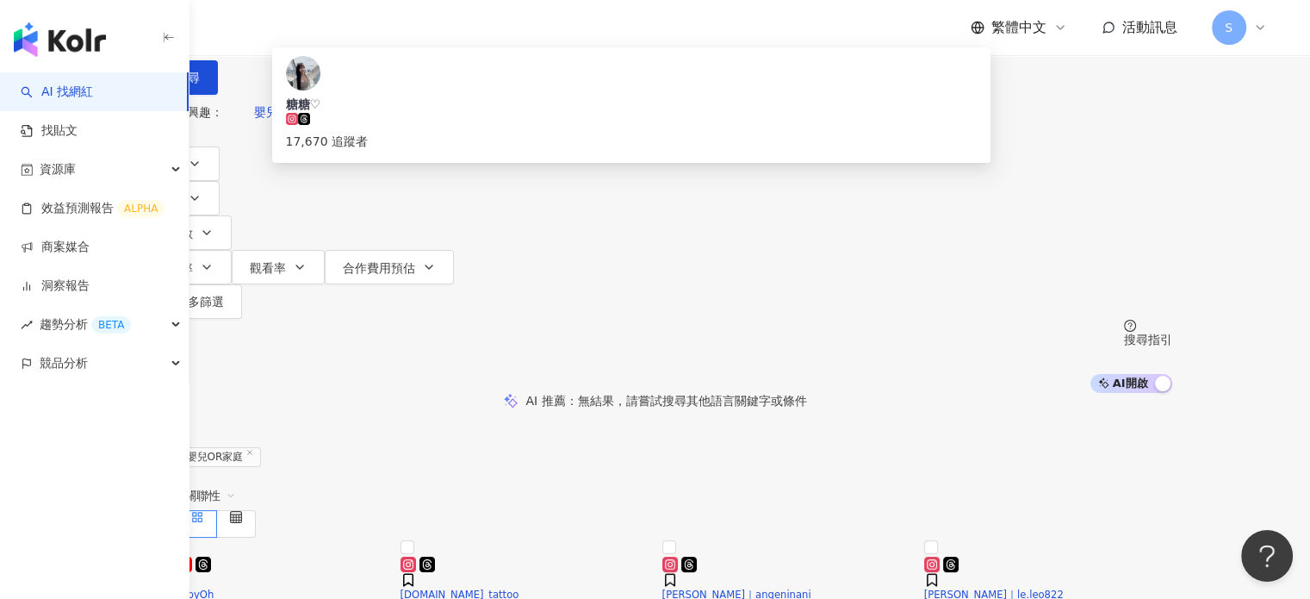
type input "*******"
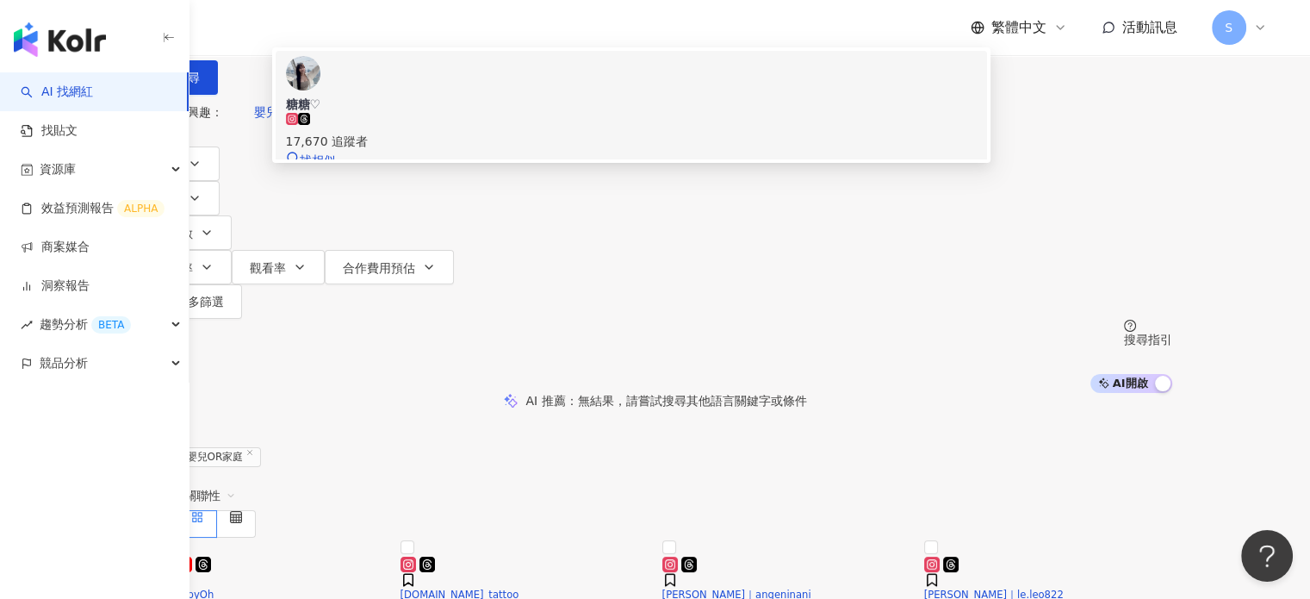
click at [475, 151] on div "17,670 追蹤者" at bounding box center [632, 141] width 692 height 19
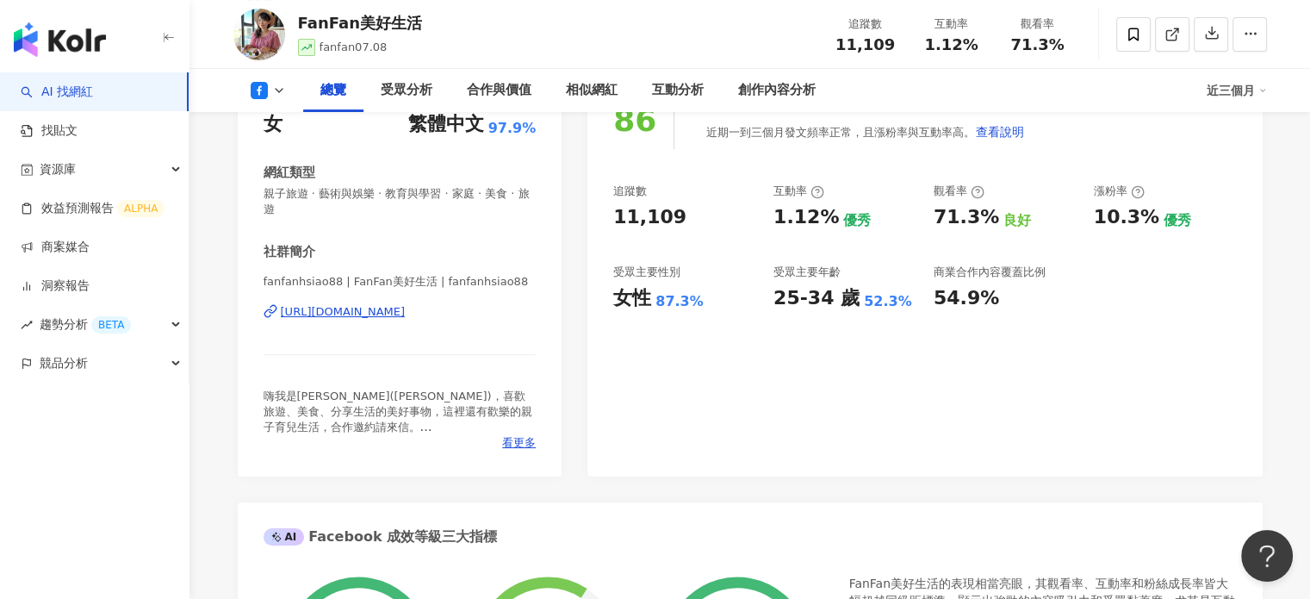
scroll to position [258, 0]
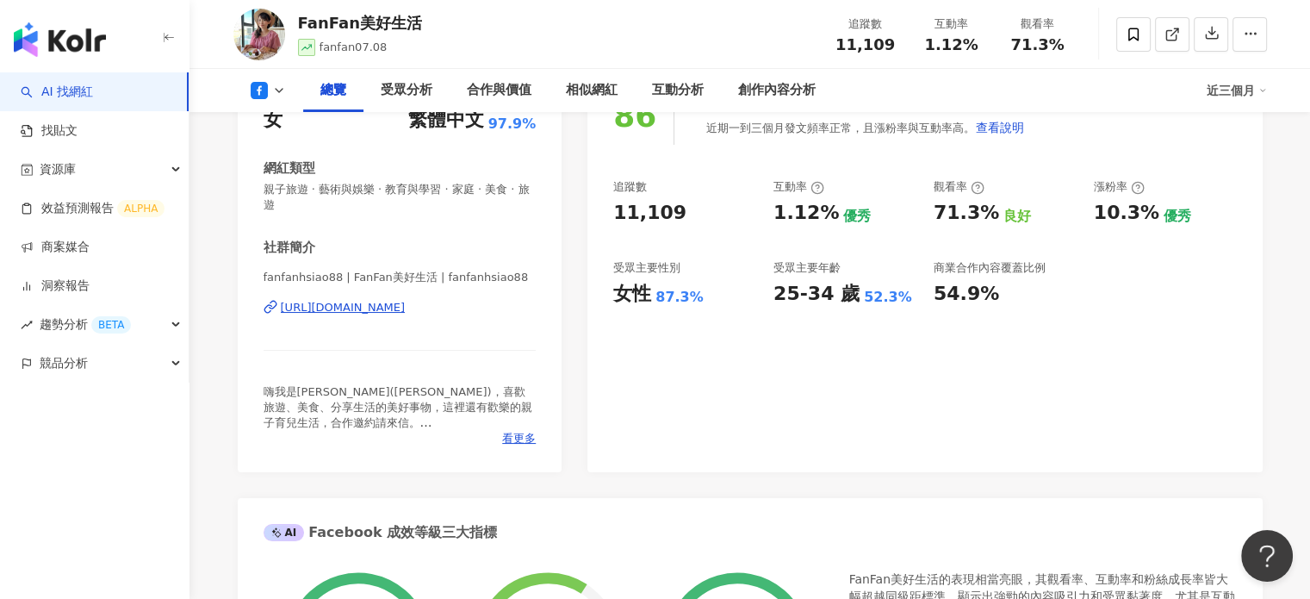
click at [403, 305] on div "[URL][DOMAIN_NAME]" at bounding box center [343, 308] width 125 height 16
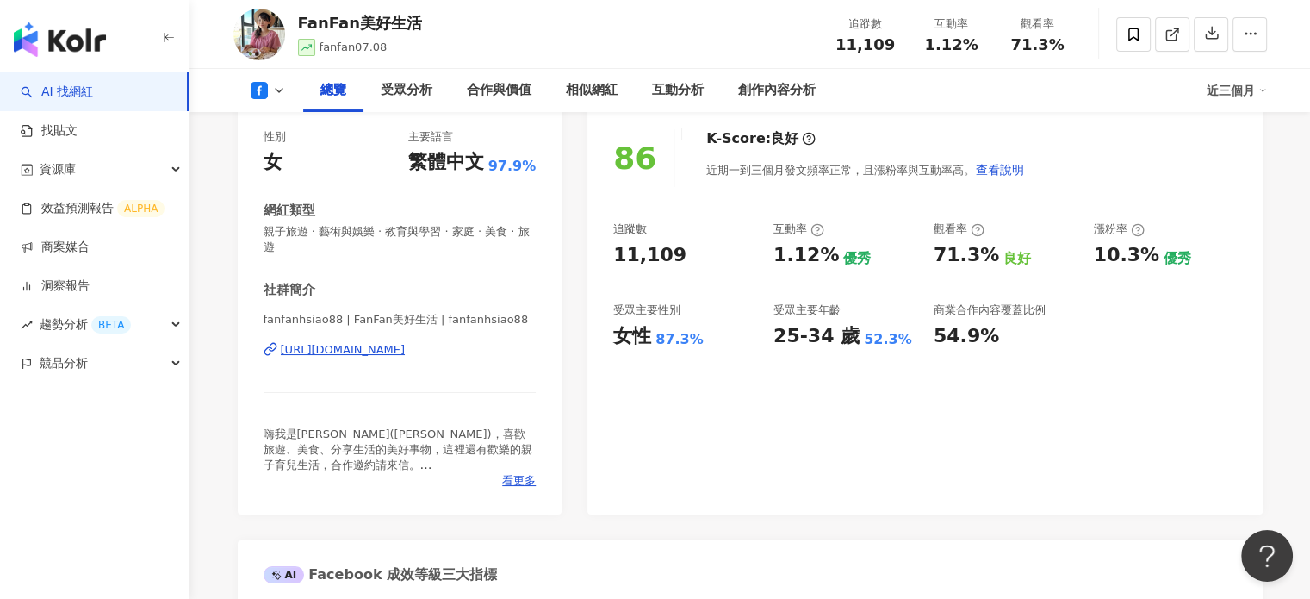
scroll to position [172, 0]
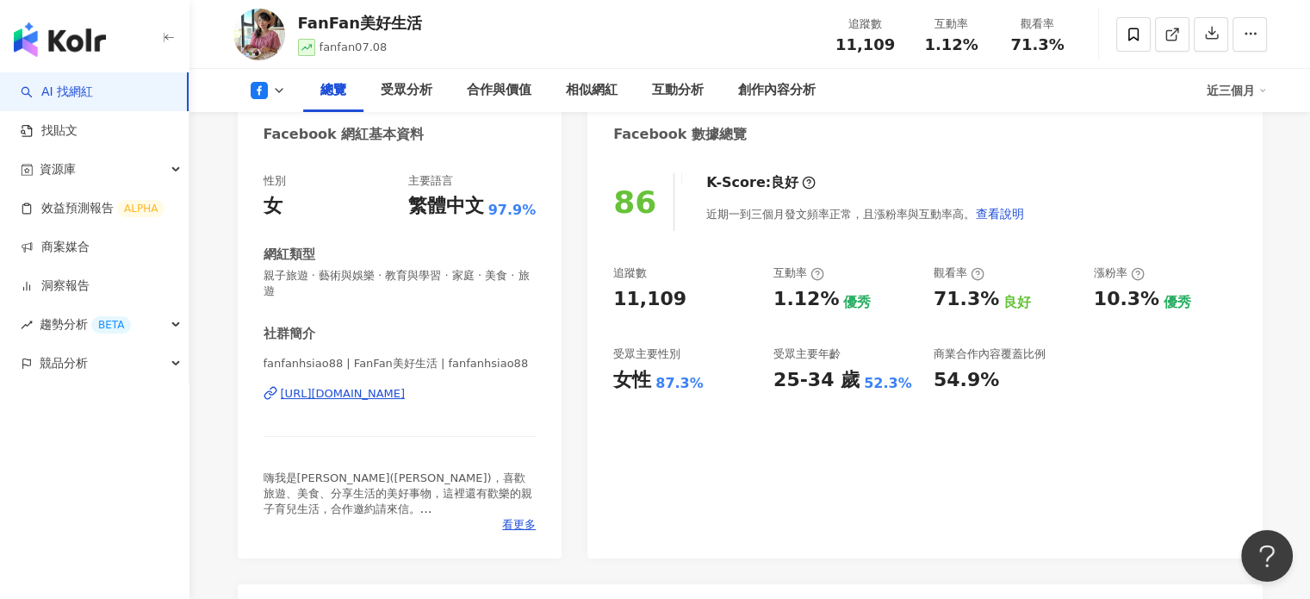
click at [265, 90] on icon at bounding box center [259, 90] width 17 height 17
click at [296, 117] on button "Instagram" at bounding box center [294, 122] width 103 height 24
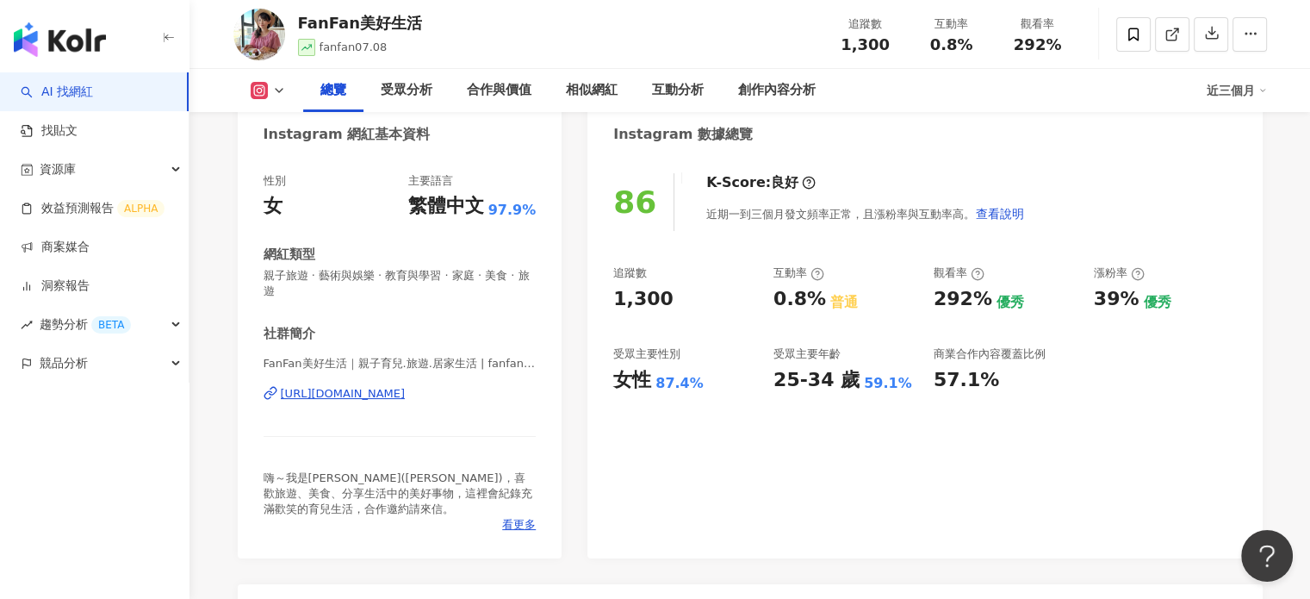
click at [406, 392] on div "https://www.instagram.com/fanfan07.08/" at bounding box center [343, 394] width 125 height 16
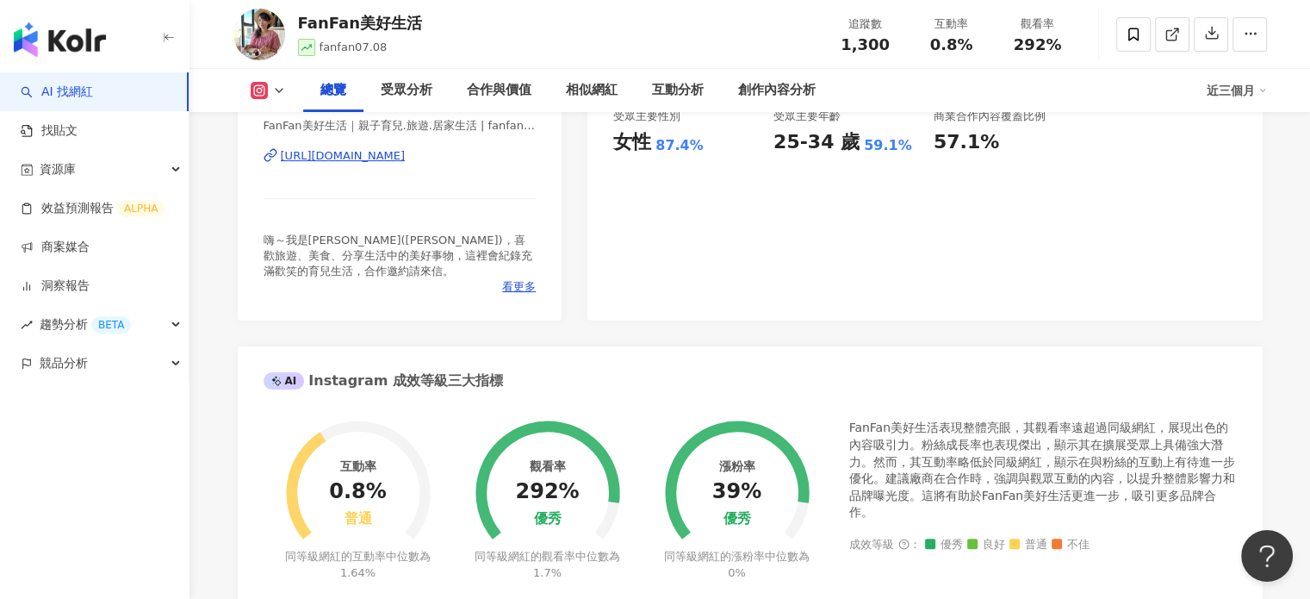
scroll to position [431, 0]
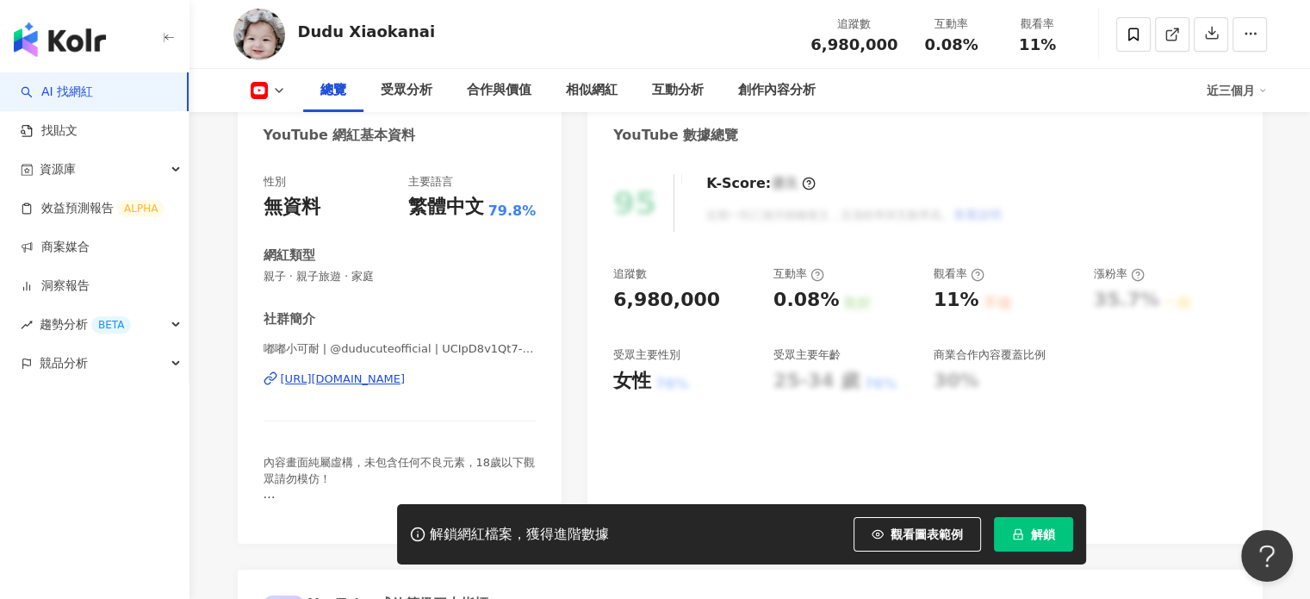
scroll to position [172, 0]
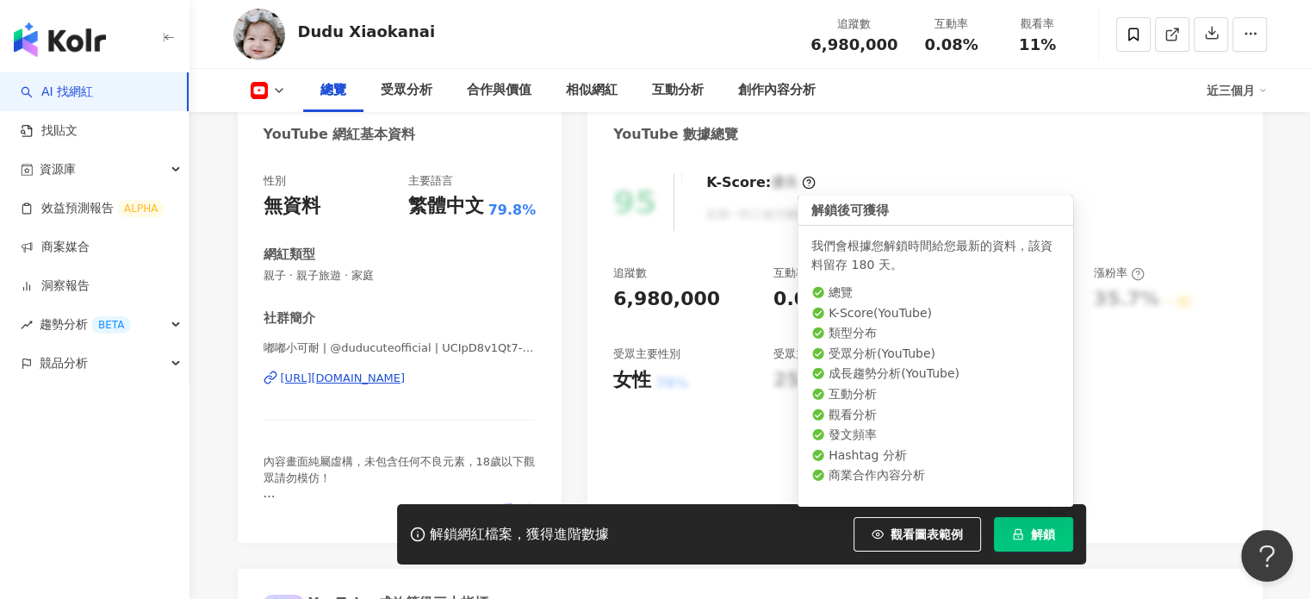
click at [1054, 535] on span "解鎖" at bounding box center [1043, 534] width 24 height 14
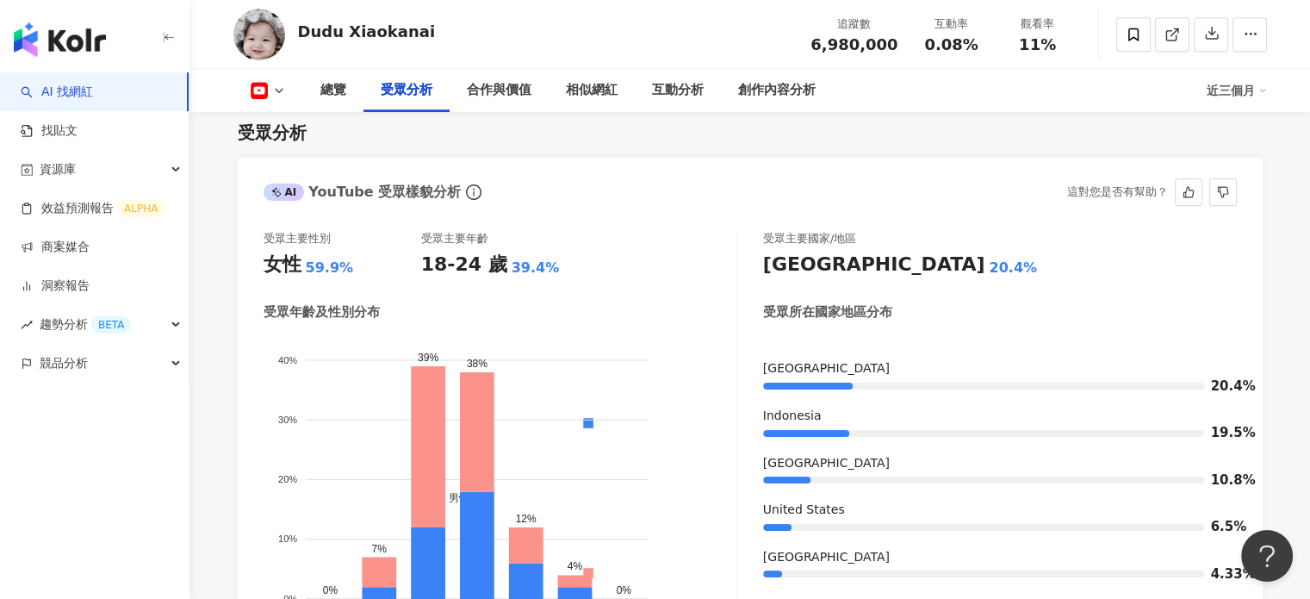
scroll to position [1206, 0]
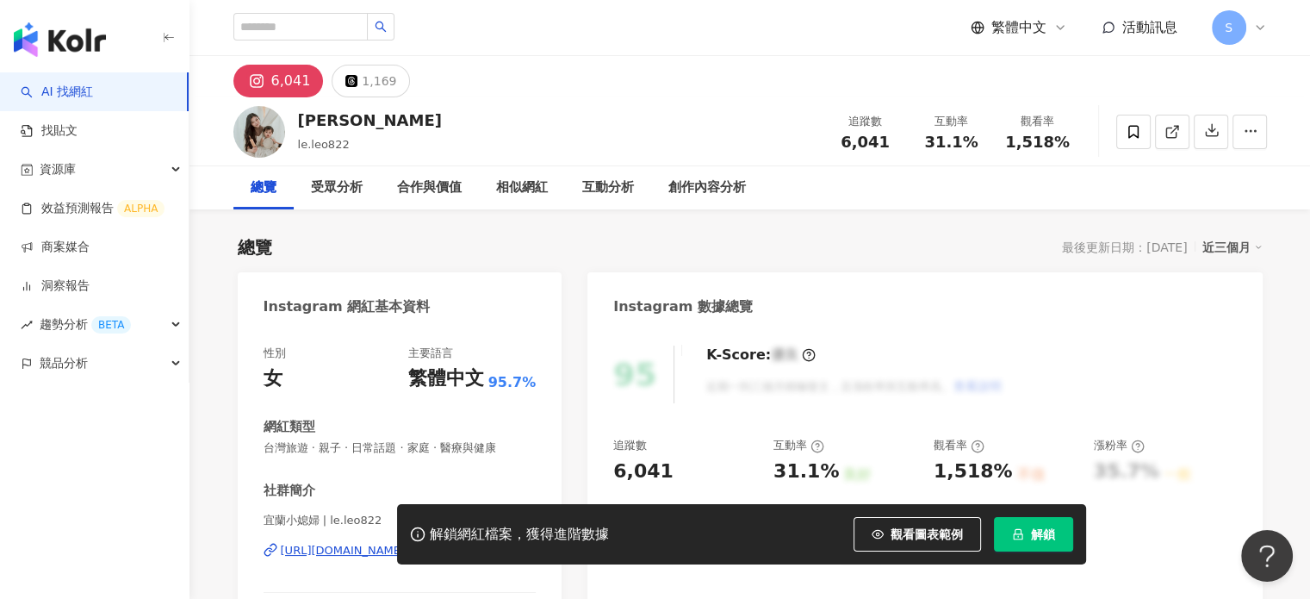
click at [279, 73] on div "6,041" at bounding box center [291, 81] width 40 height 24
click at [279, 77] on div "6,041" at bounding box center [291, 81] width 40 height 24
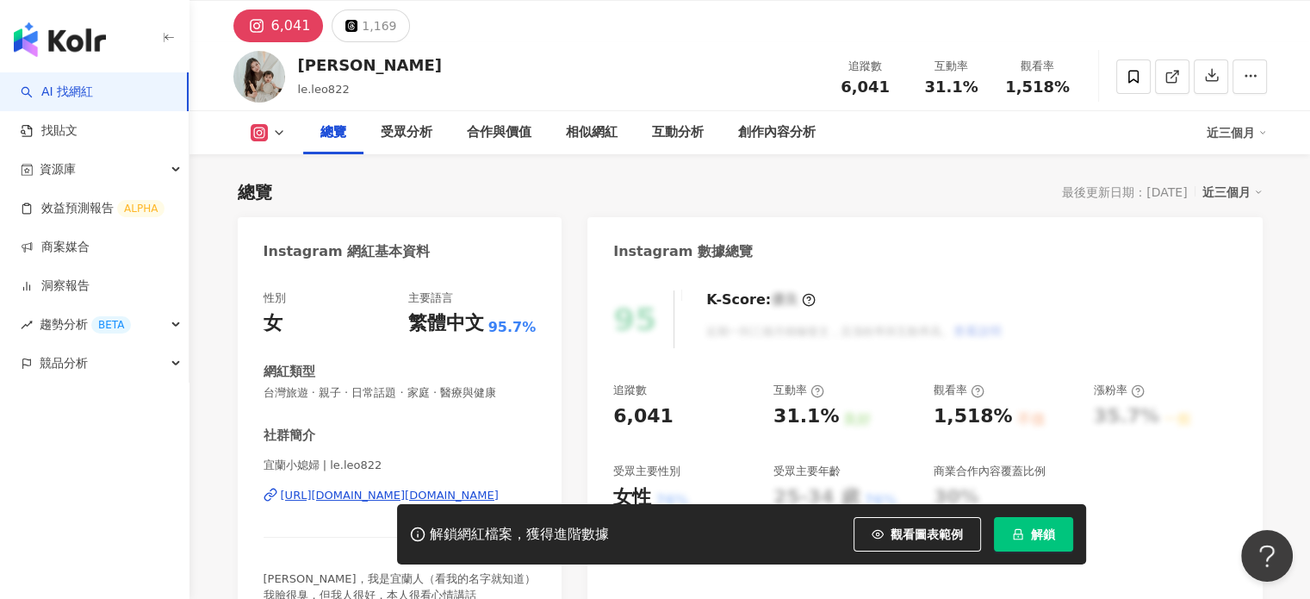
scroll to position [258, 0]
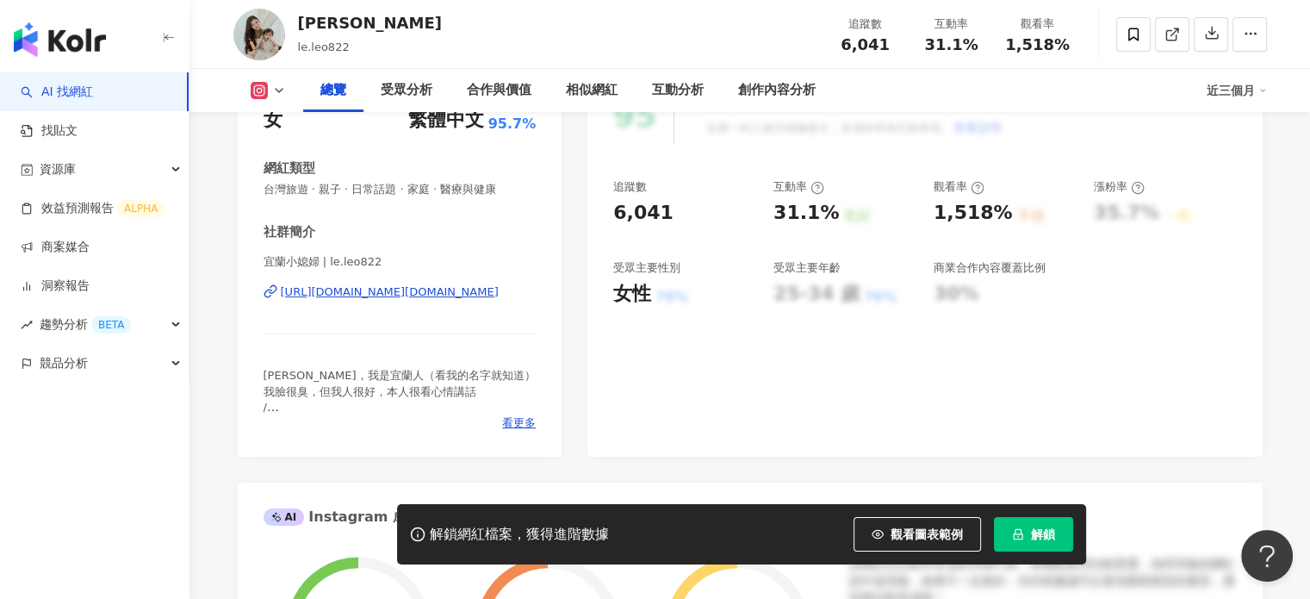
click at [401, 290] on div "[URL][DOMAIN_NAME][DOMAIN_NAME]" at bounding box center [390, 292] width 218 height 16
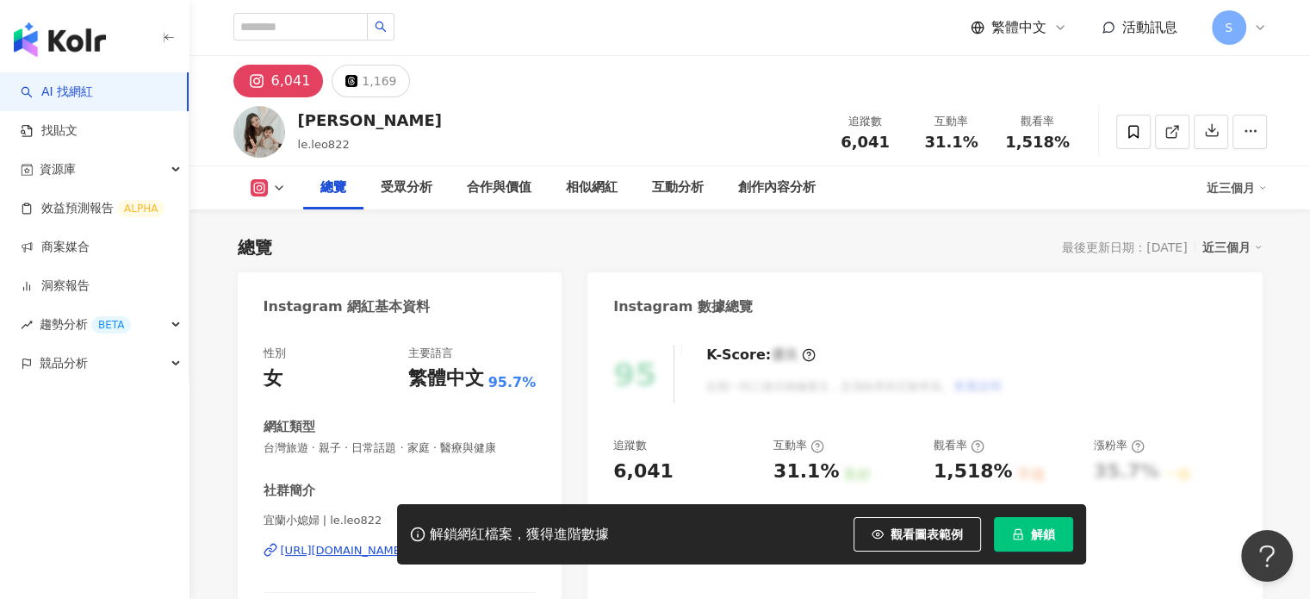
scroll to position [0, 0]
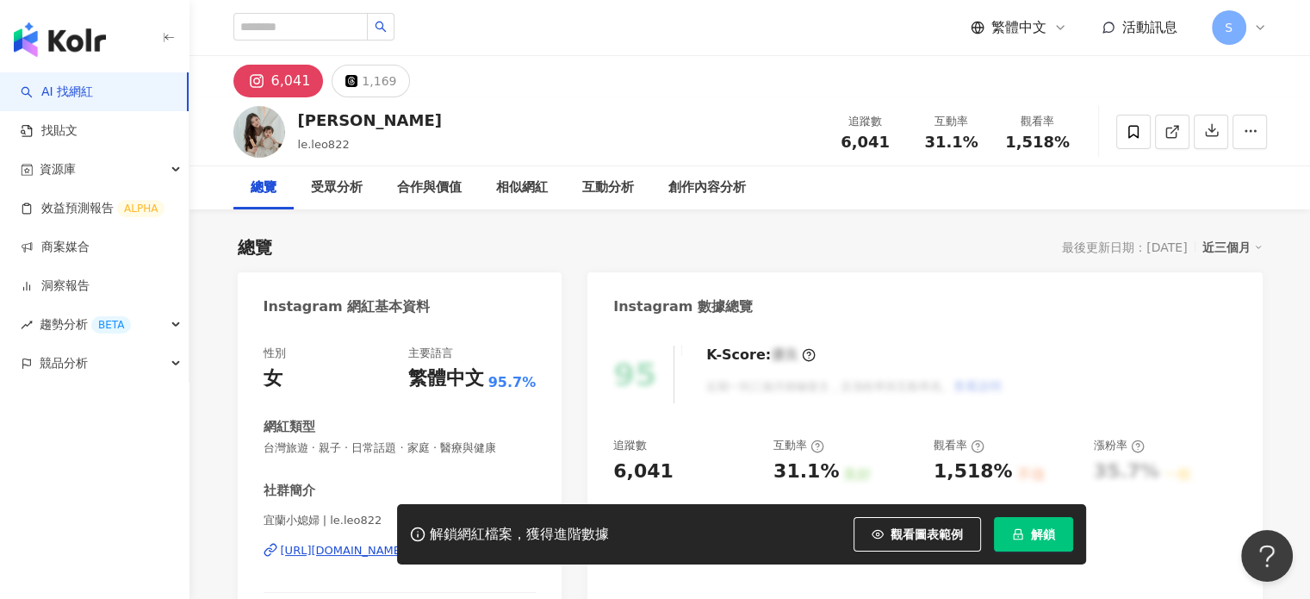
click at [273, 124] on img at bounding box center [259, 132] width 52 height 52
click at [324, 146] on span "le.leo822" at bounding box center [324, 144] width 52 height 13
click at [1253, 23] on icon at bounding box center [1260, 28] width 14 height 14
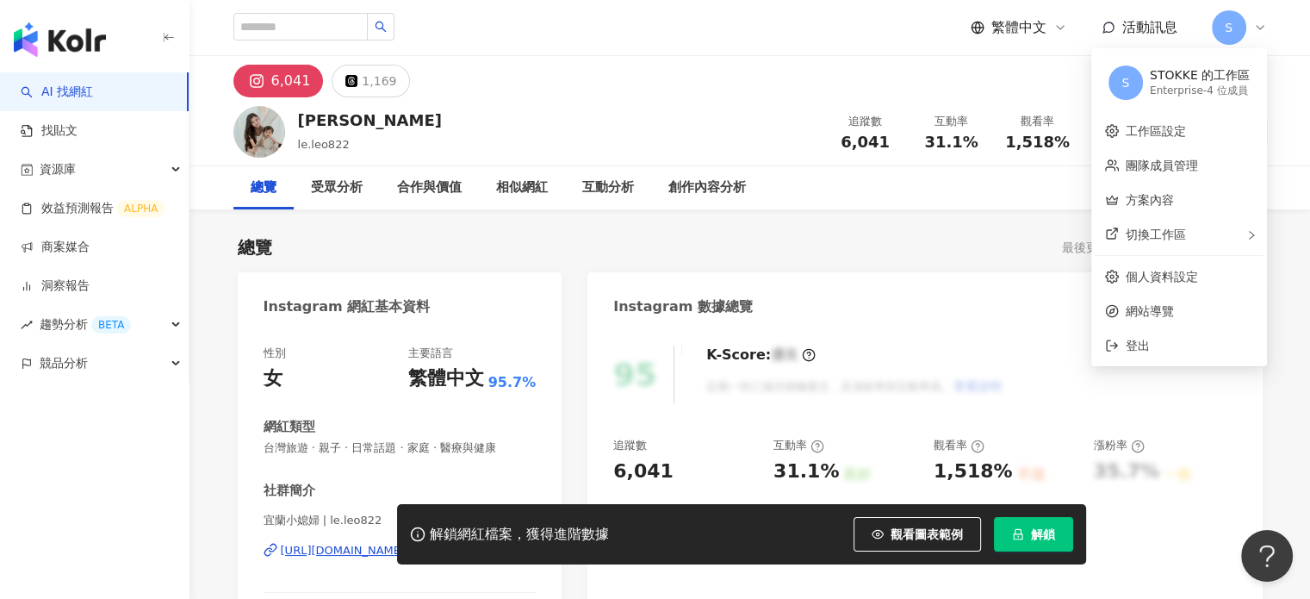
click at [1258, 20] on div "S" at bounding box center [1239, 27] width 55 height 34
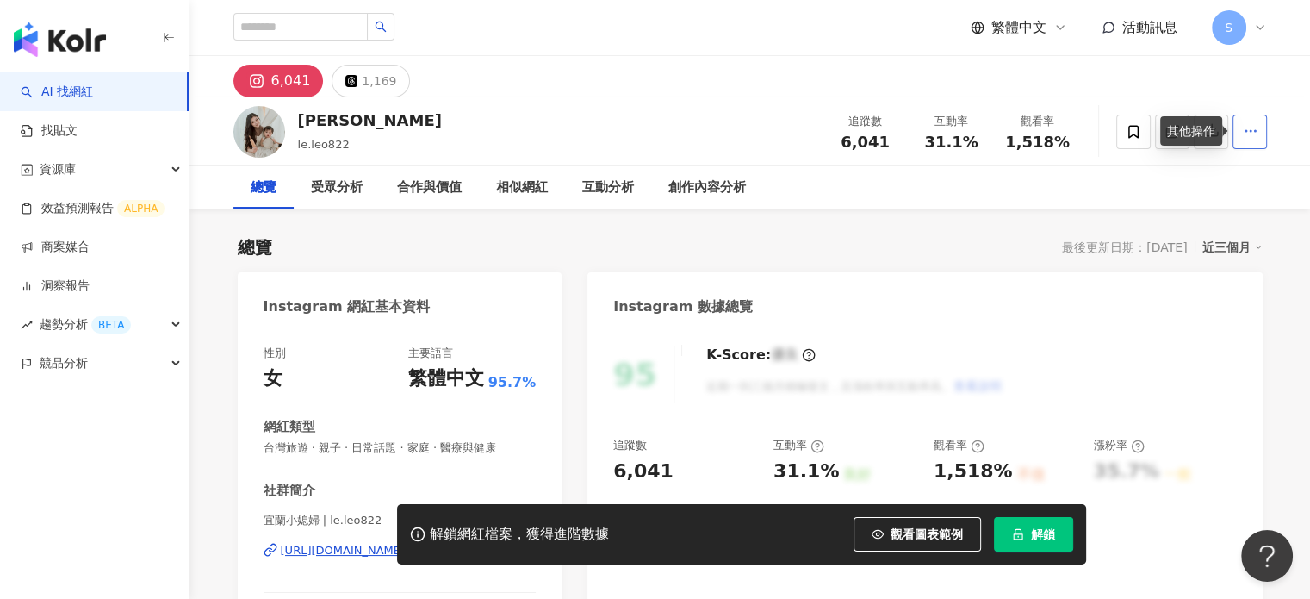
click at [1261, 125] on button "button" at bounding box center [1250, 132] width 34 height 34
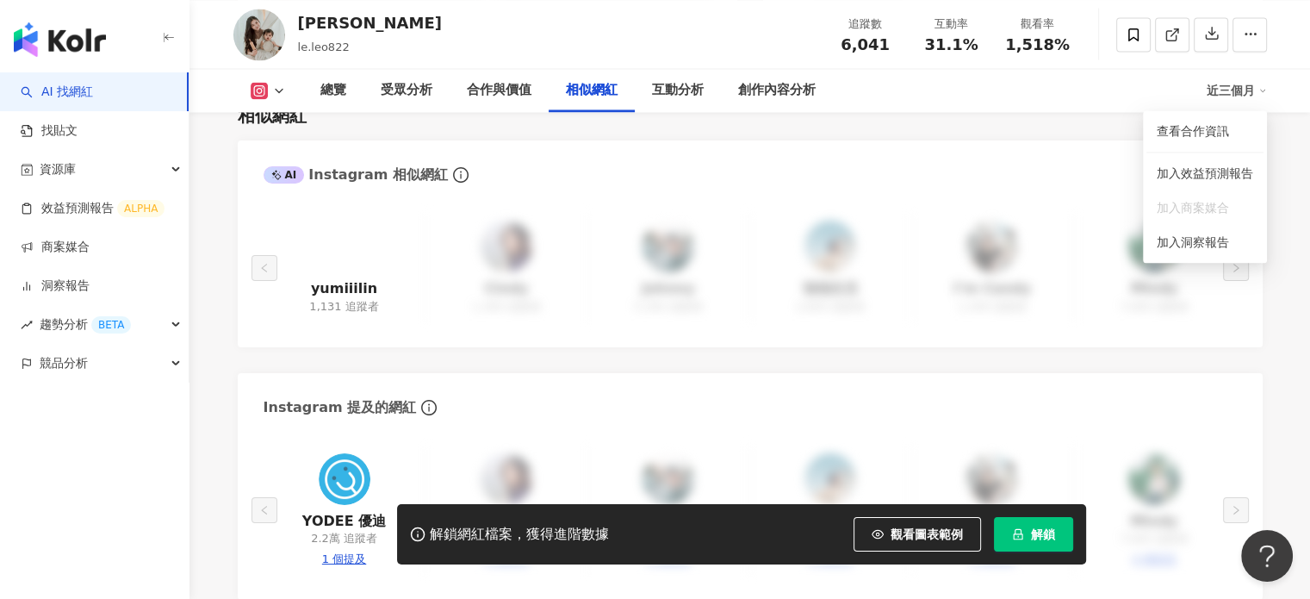
scroll to position [2842, 0]
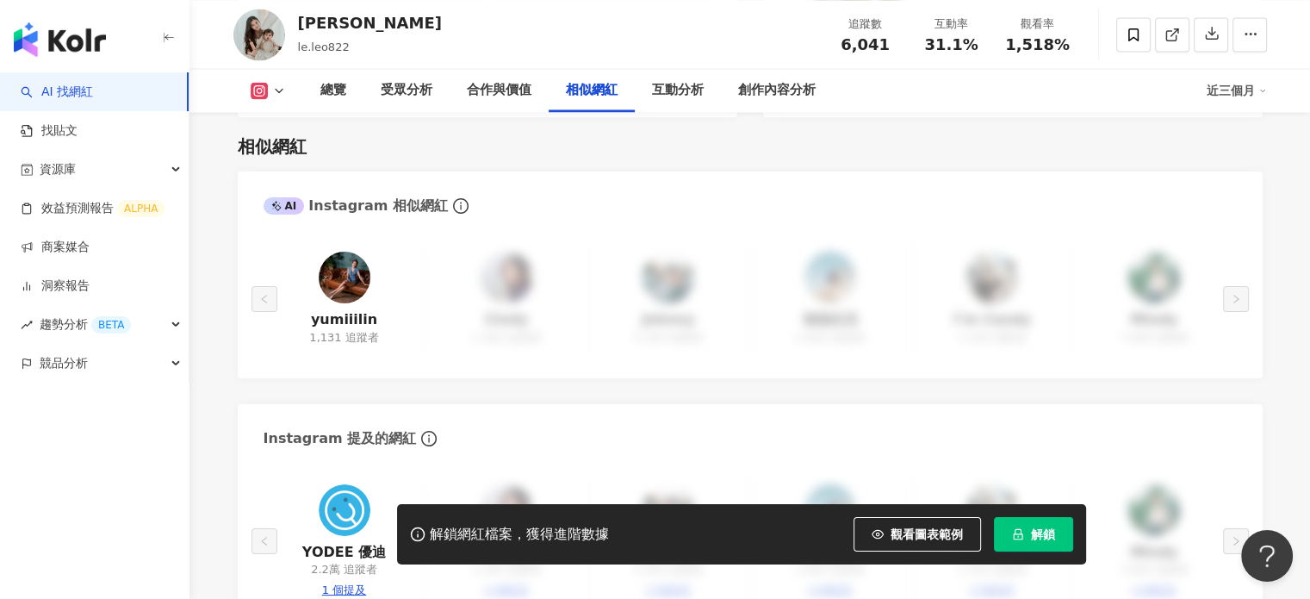
click at [335, 252] on img at bounding box center [345, 278] width 52 height 52
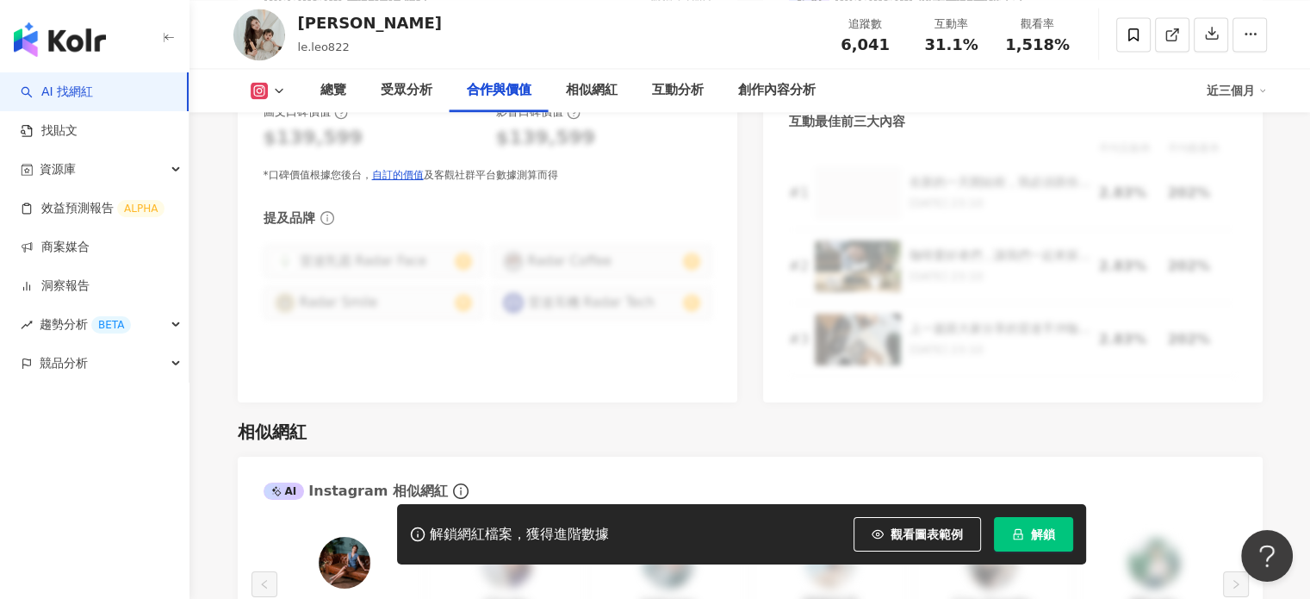
scroll to position [2498, 0]
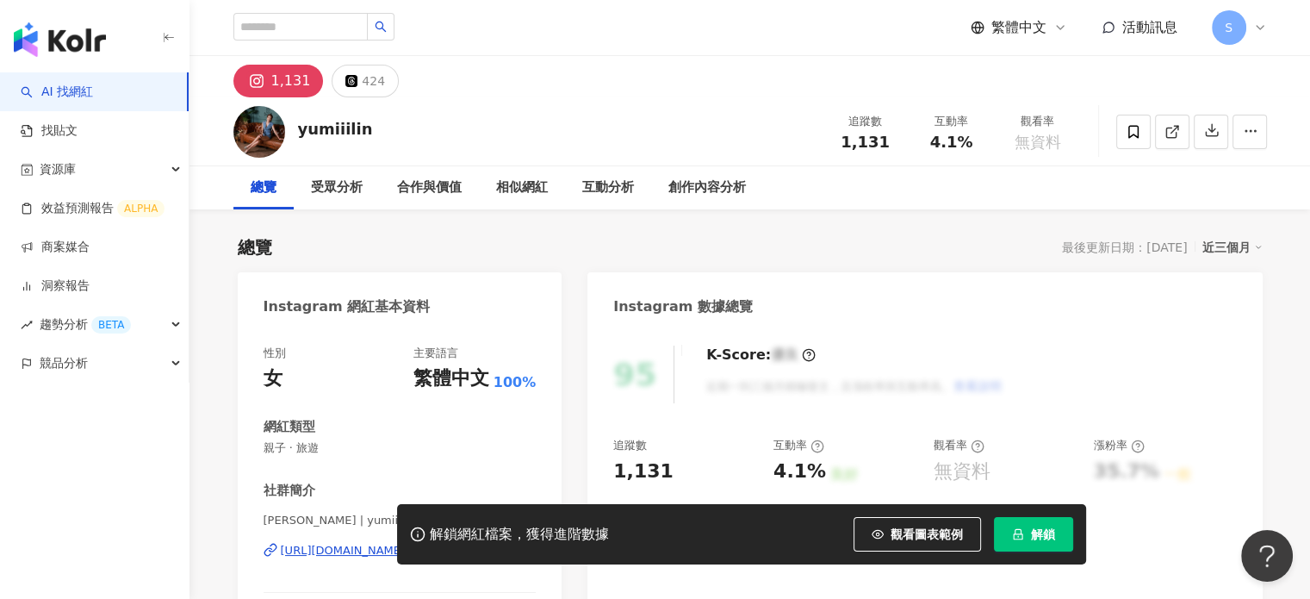
scroll to position [172, 0]
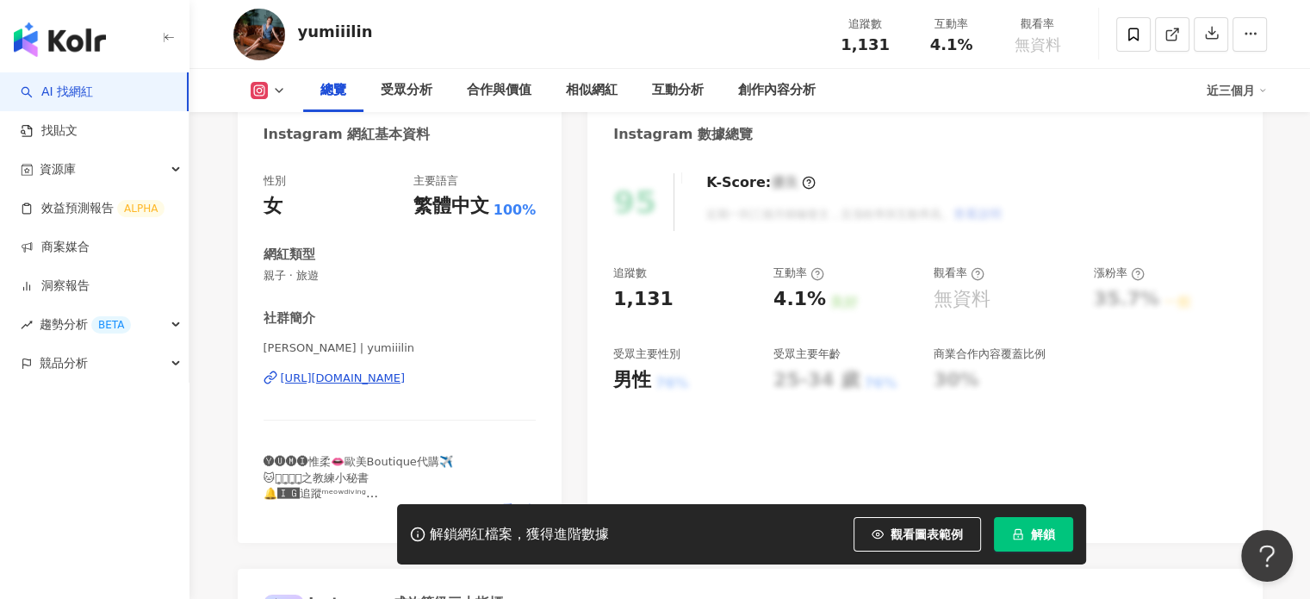
click at [375, 372] on div "[URL][DOMAIN_NAME]" at bounding box center [343, 378] width 125 height 16
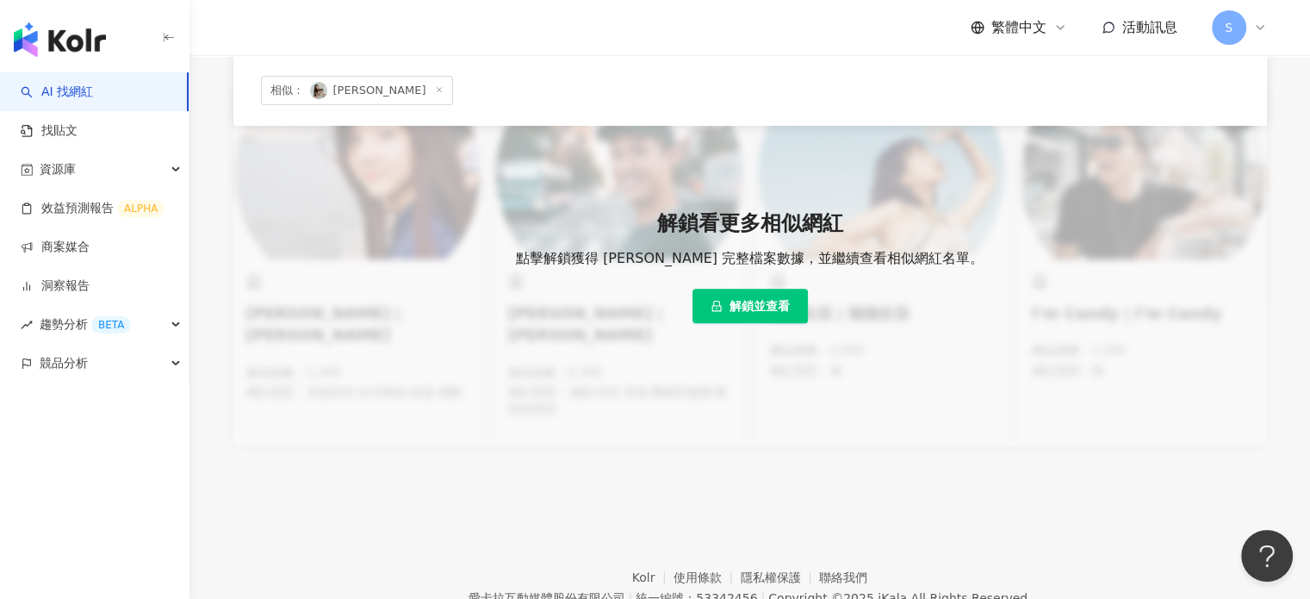
scroll to position [603, 0]
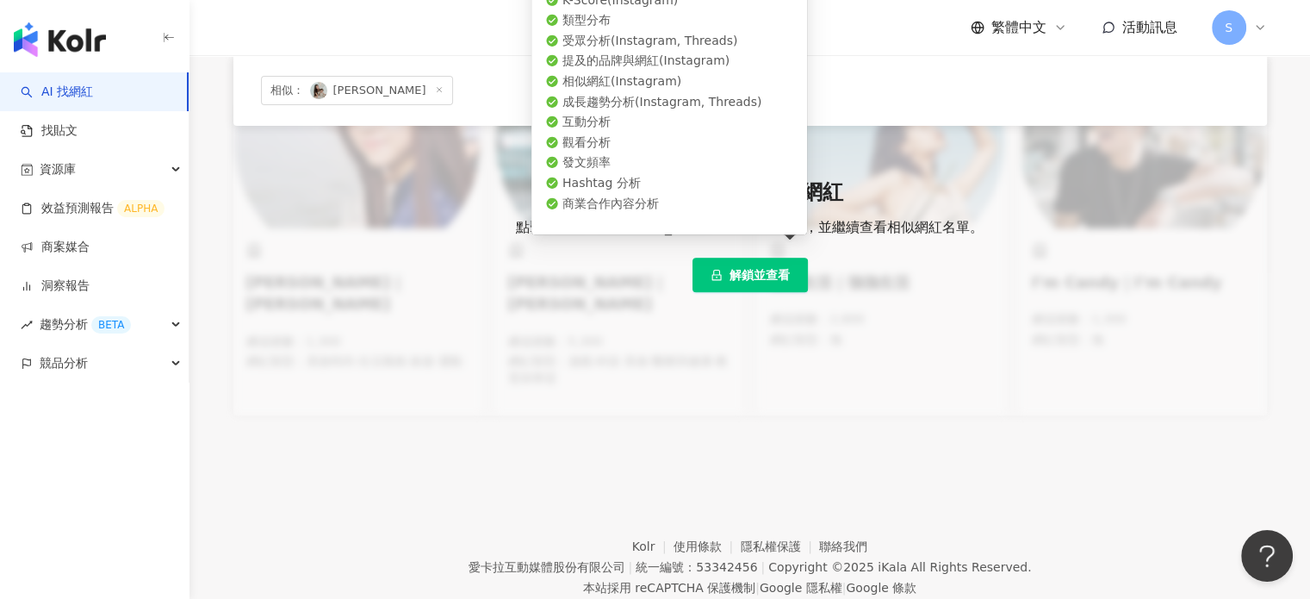
click at [732, 268] on span "解鎖並查看" at bounding box center [760, 275] width 60 height 14
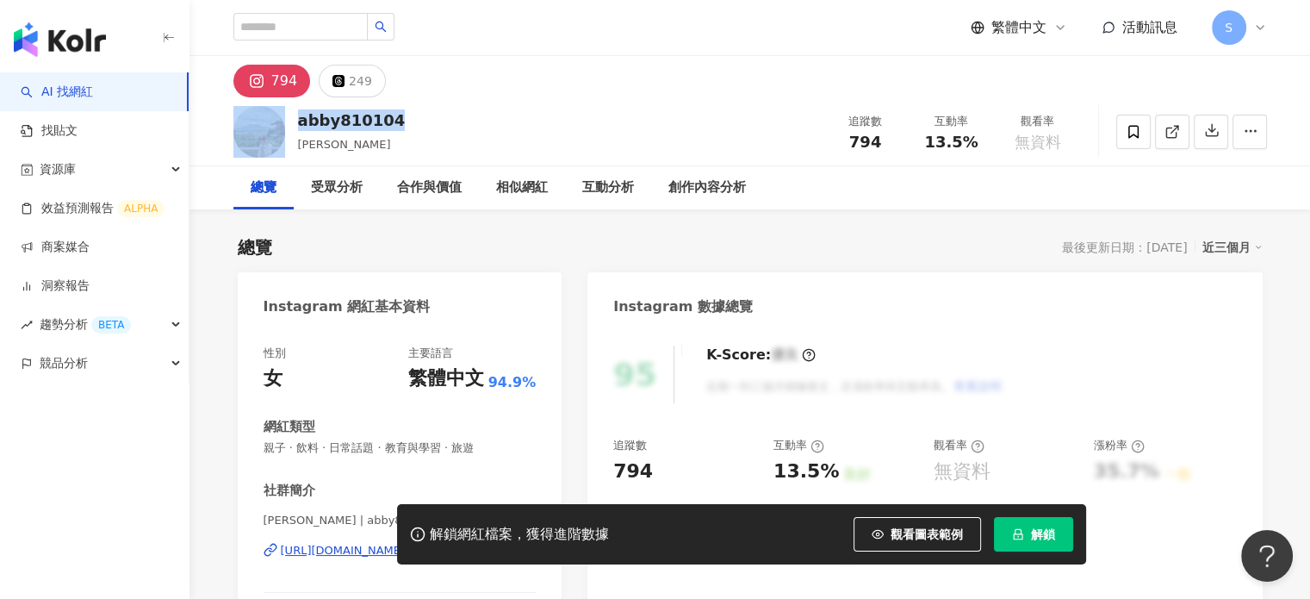
drag, startPoint x: 401, startPoint y: 119, endPoint x: 287, endPoint y: 112, distance: 114.8
click at [289, 113] on div "abby810104 [PERSON_NAME] 追蹤數 794 互動率 13.5% 觀看率 無資料" at bounding box center [750, 131] width 1102 height 68
copy div "abby810104"
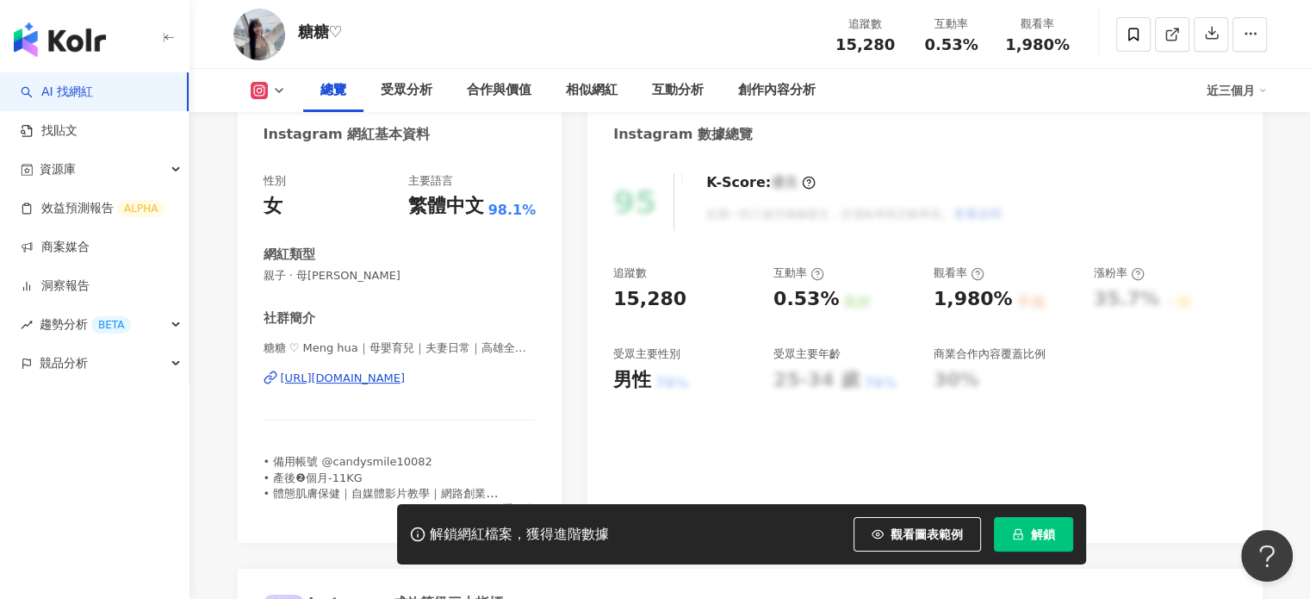
click at [406, 371] on div "[URL][DOMAIN_NAME]" at bounding box center [343, 378] width 125 height 16
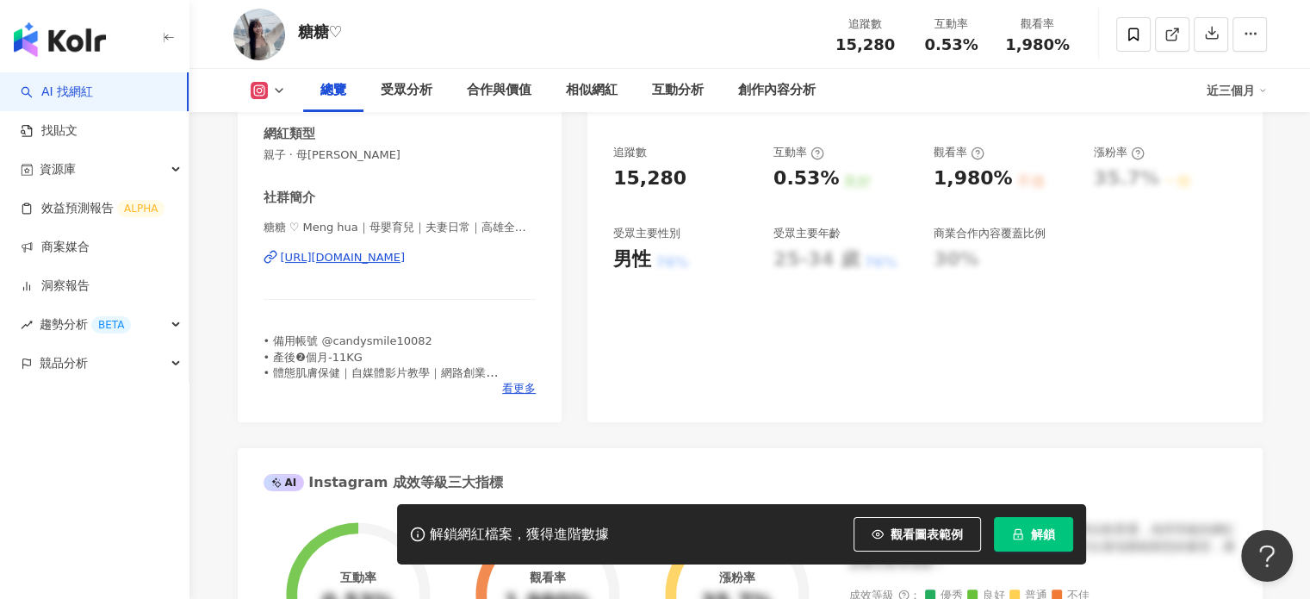
scroll to position [258, 0]
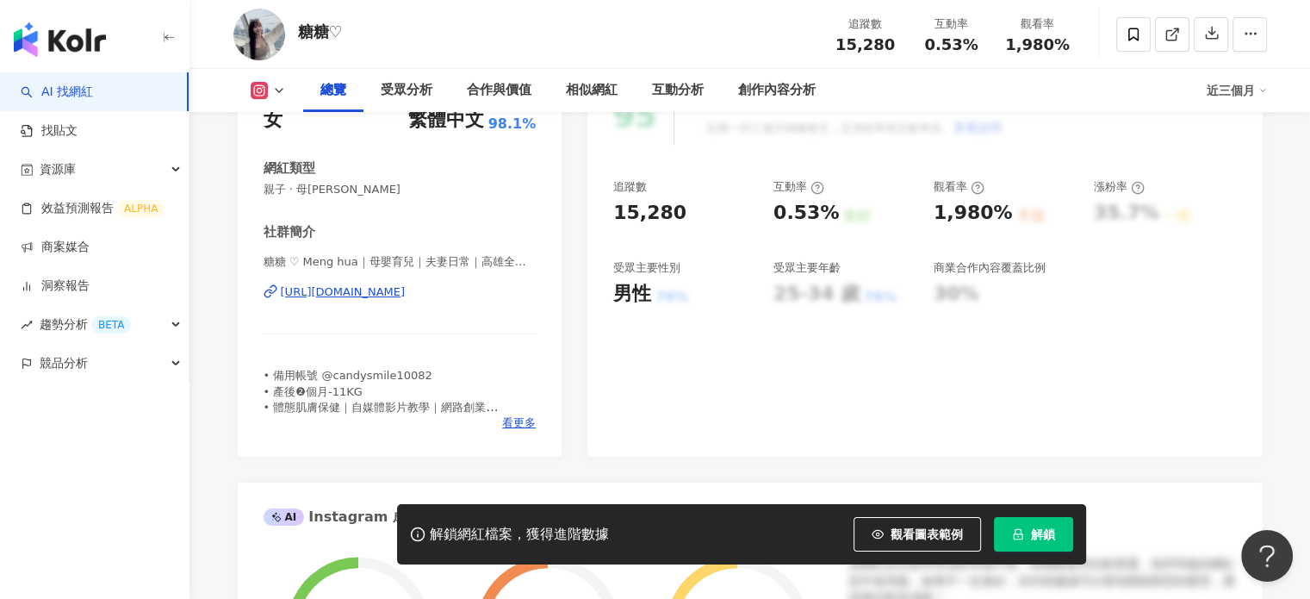
click at [382, 290] on div "[URL][DOMAIN_NAME]" at bounding box center [343, 292] width 125 height 16
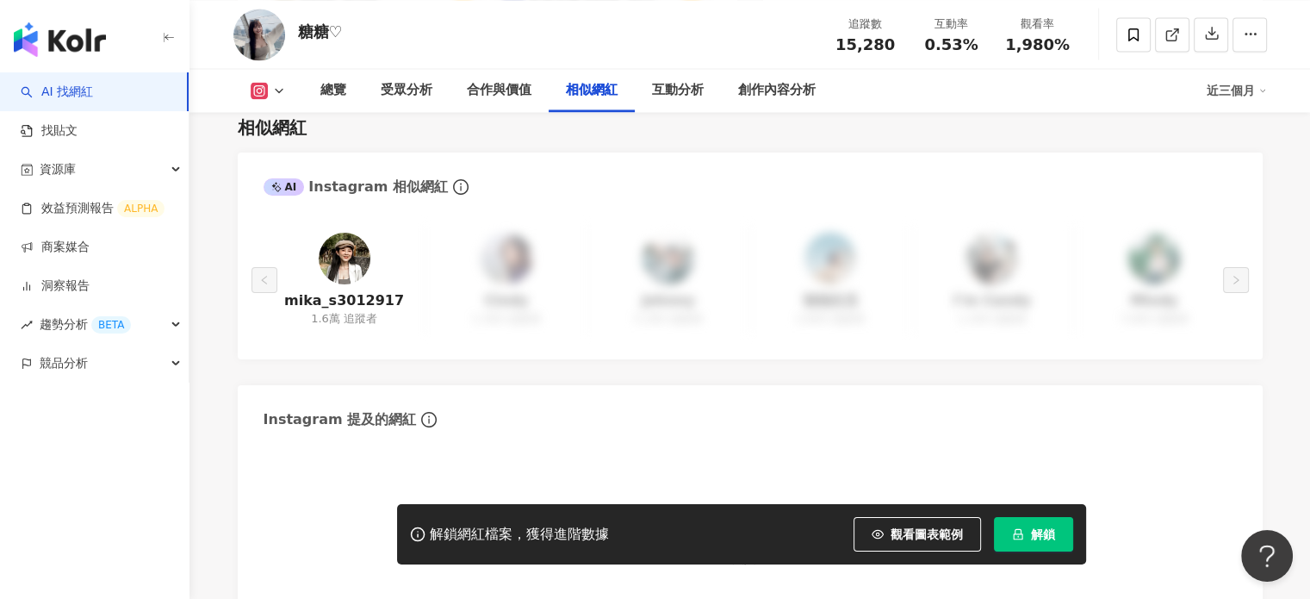
scroll to position [2842, 0]
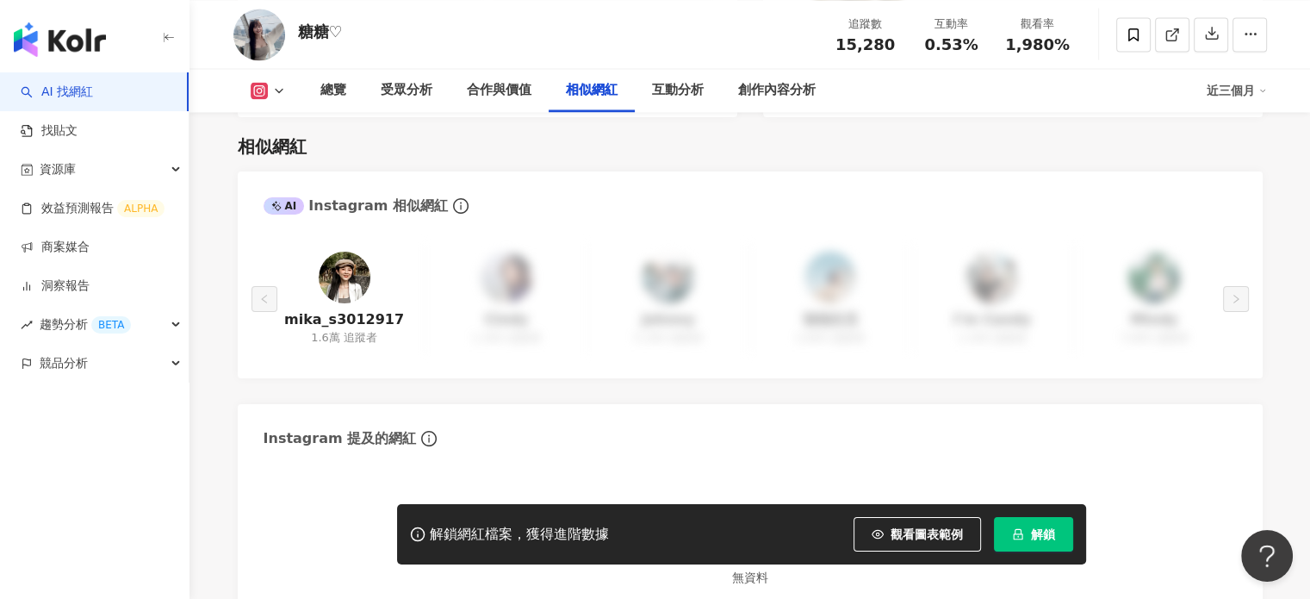
click at [348, 252] on img at bounding box center [345, 278] width 52 height 52
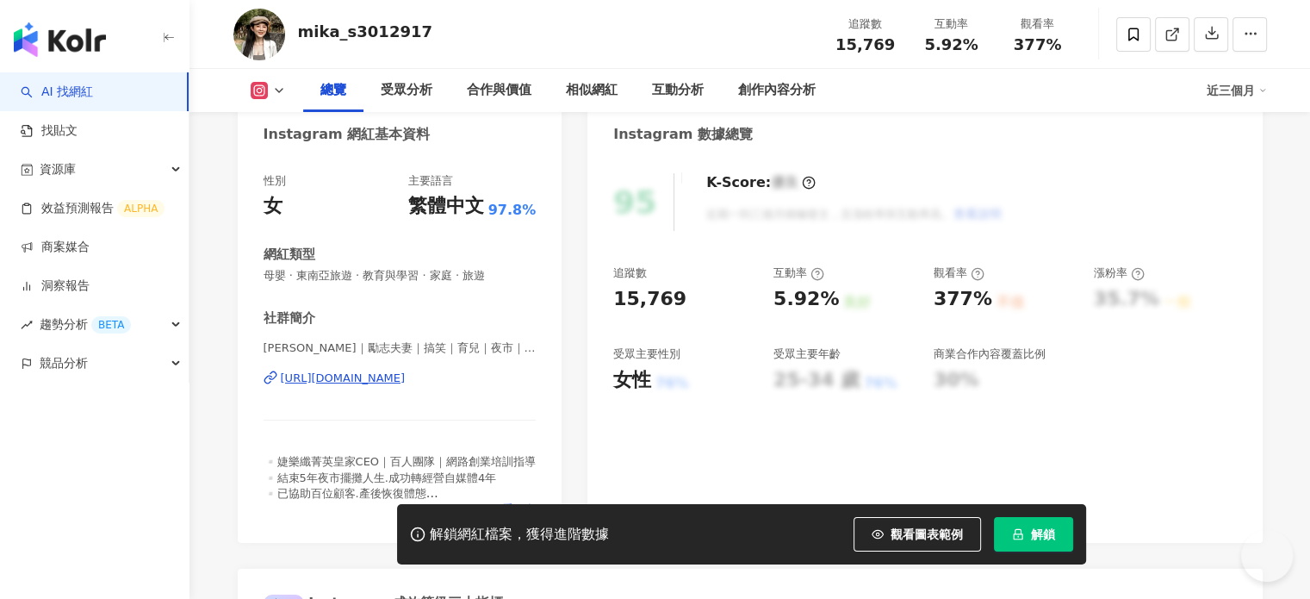
click at [406, 382] on div "[URL][DOMAIN_NAME]" at bounding box center [343, 378] width 125 height 16
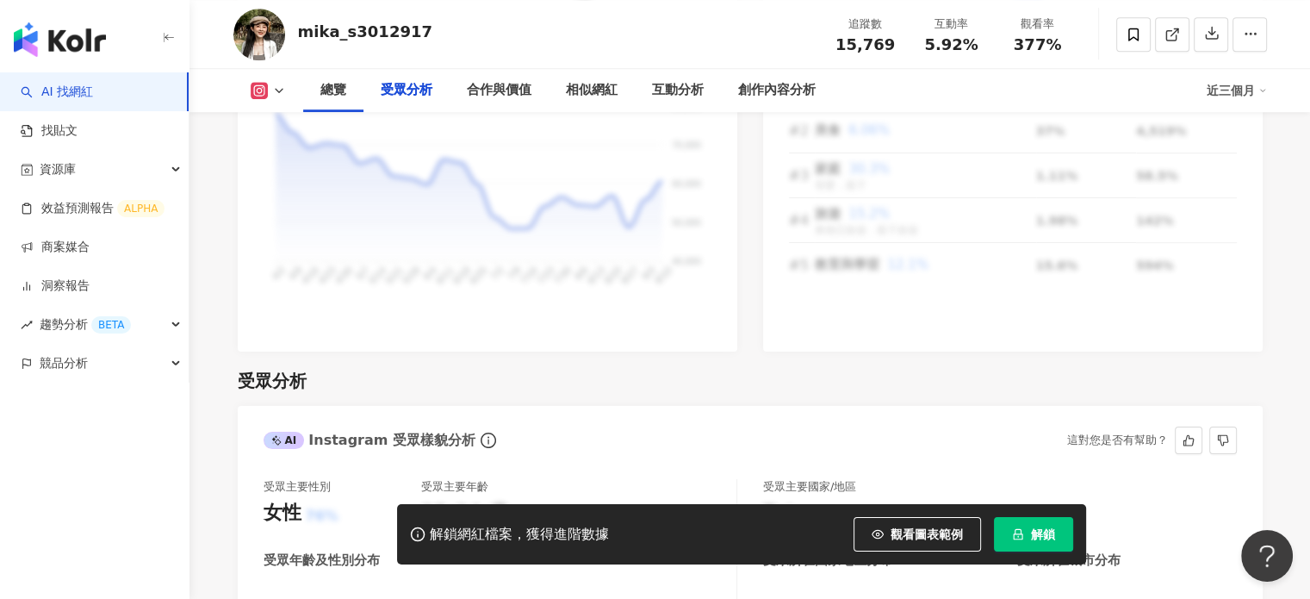
scroll to position [1464, 0]
